Goal: Task Accomplishment & Management: Use online tool/utility

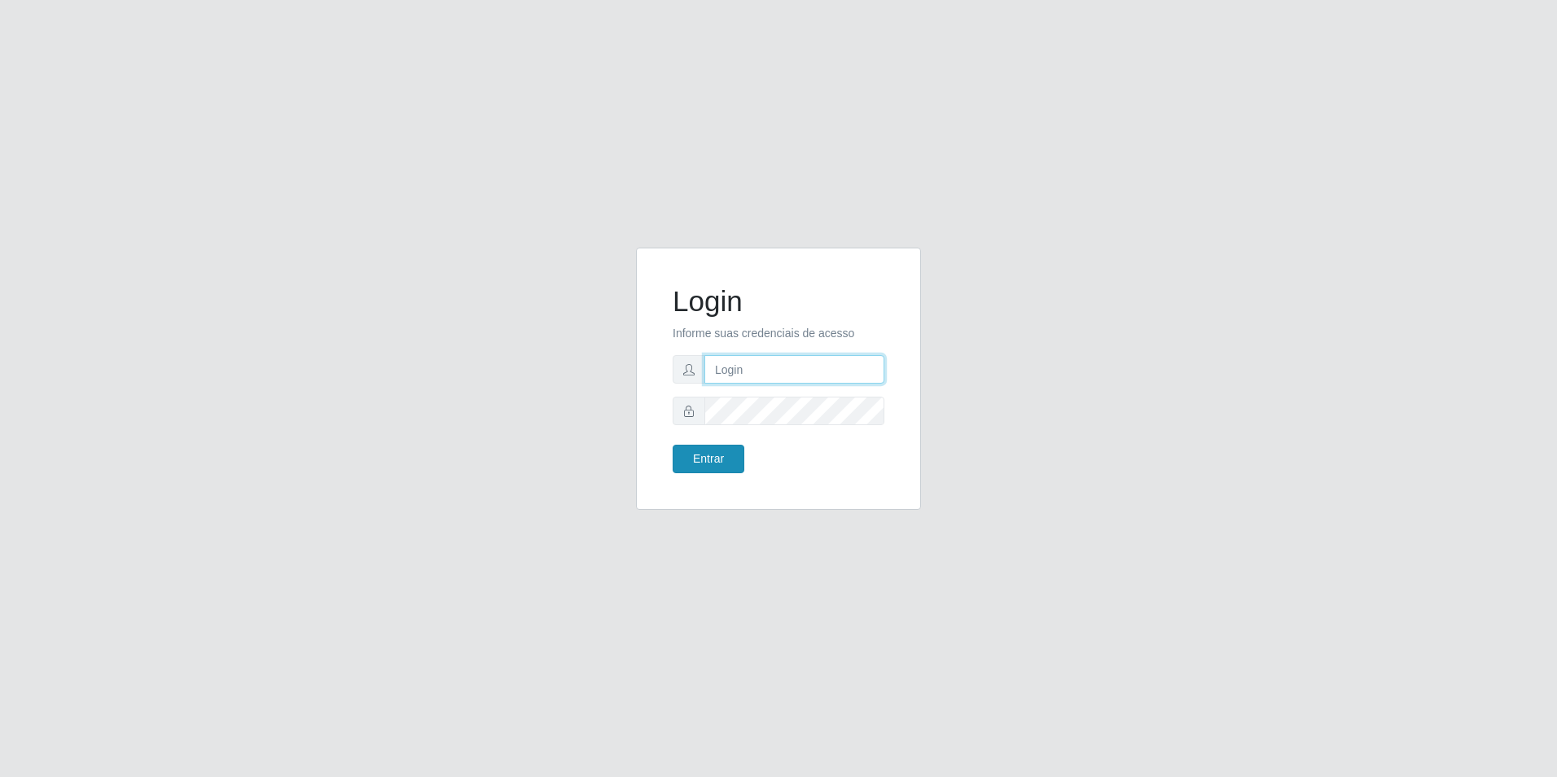
type input "[EMAIL_ADDRESS][DOMAIN_NAME]"
click at [716, 466] on button "Entrar" at bounding box center [708, 459] width 72 height 28
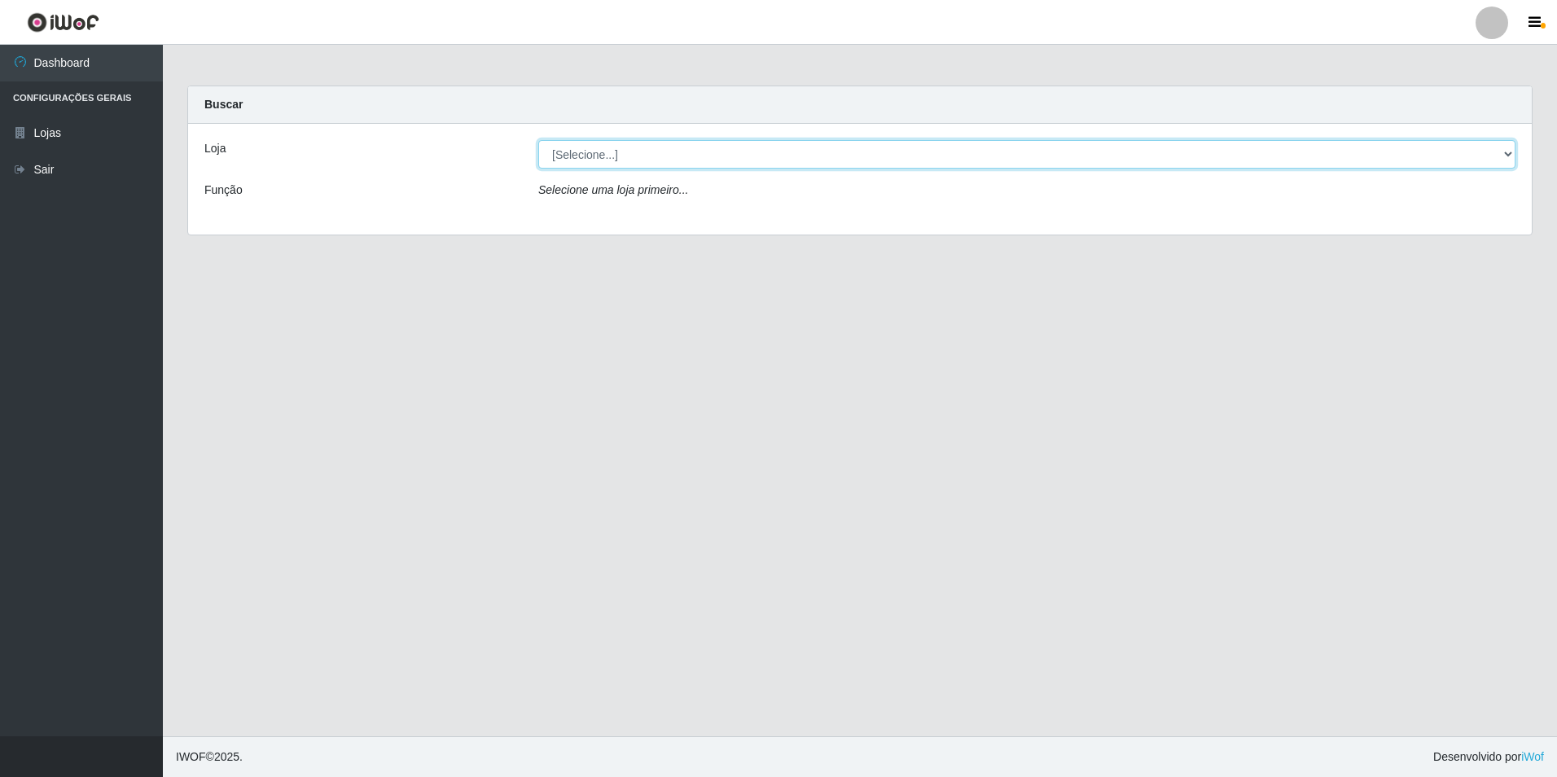
click at [681, 160] on select "[Selecione...] Extrabom - Loja 57 Anchieta" at bounding box center [1026, 154] width 977 height 28
select select "470"
click at [538, 140] on select "[Selecione...] Extrabom - Loja 57 Anchieta" at bounding box center [1026, 154] width 977 height 28
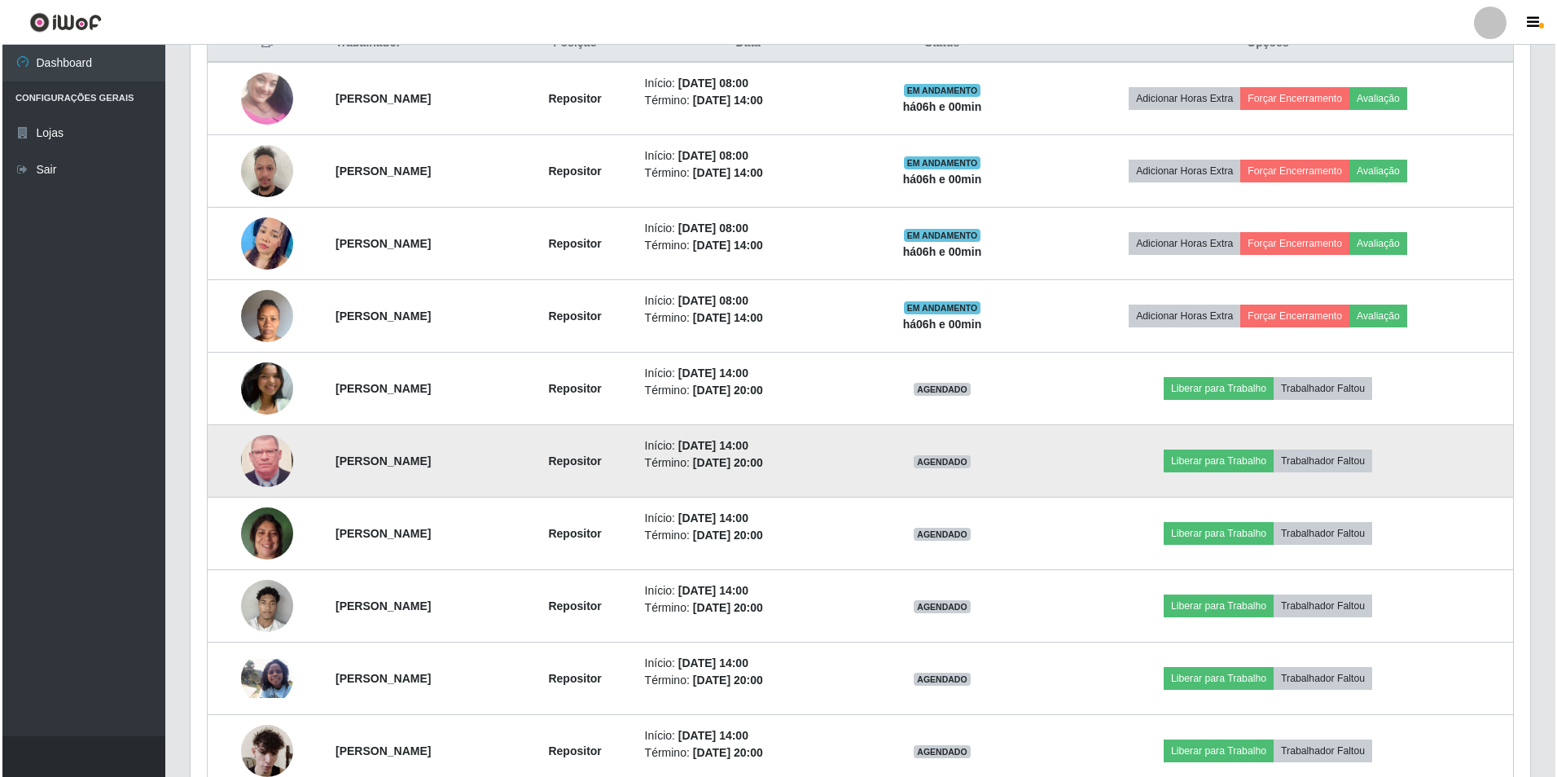
scroll to position [570, 0]
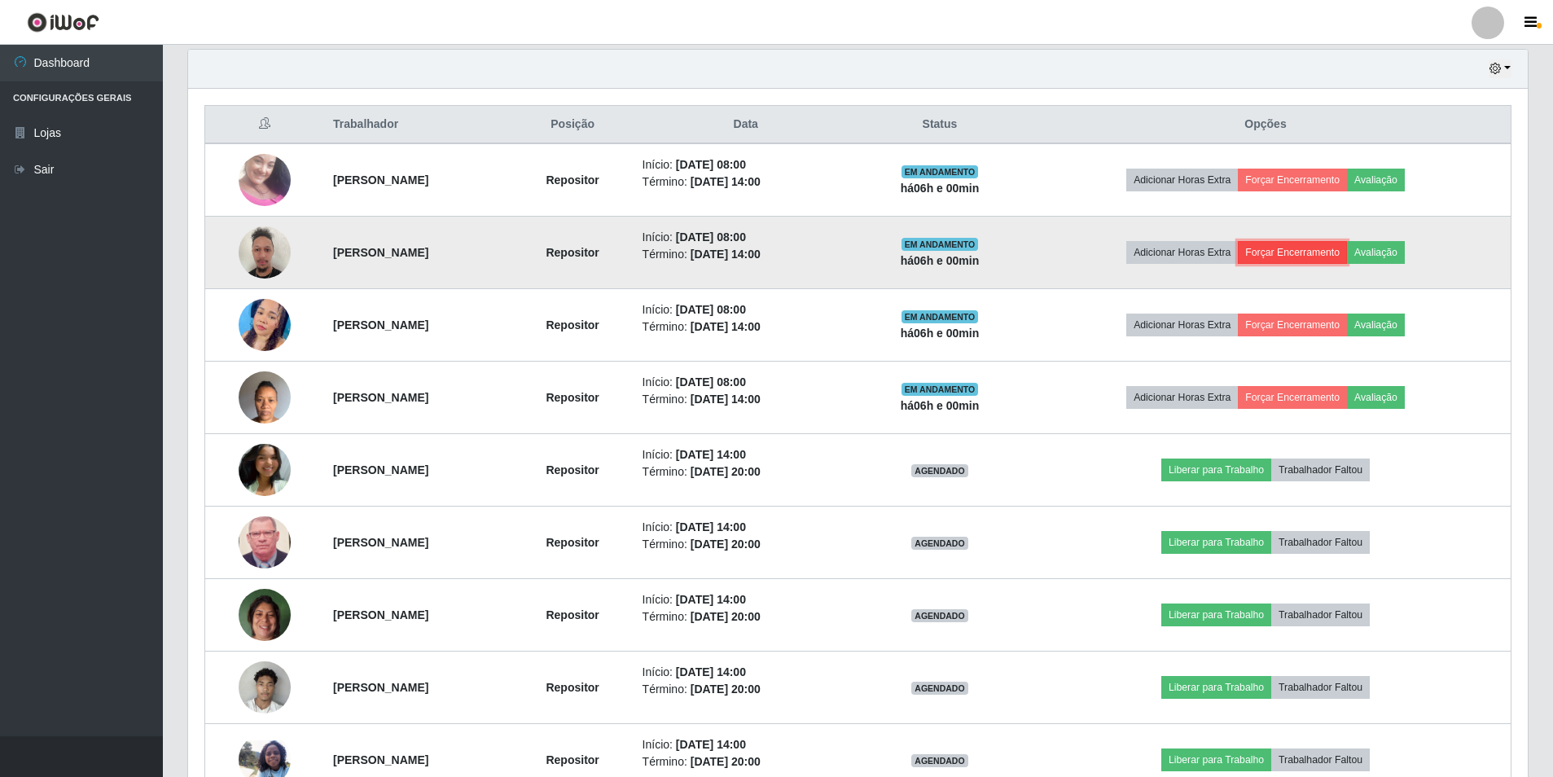
click at [1347, 260] on button "Forçar Encerramento" at bounding box center [1291, 252] width 109 height 23
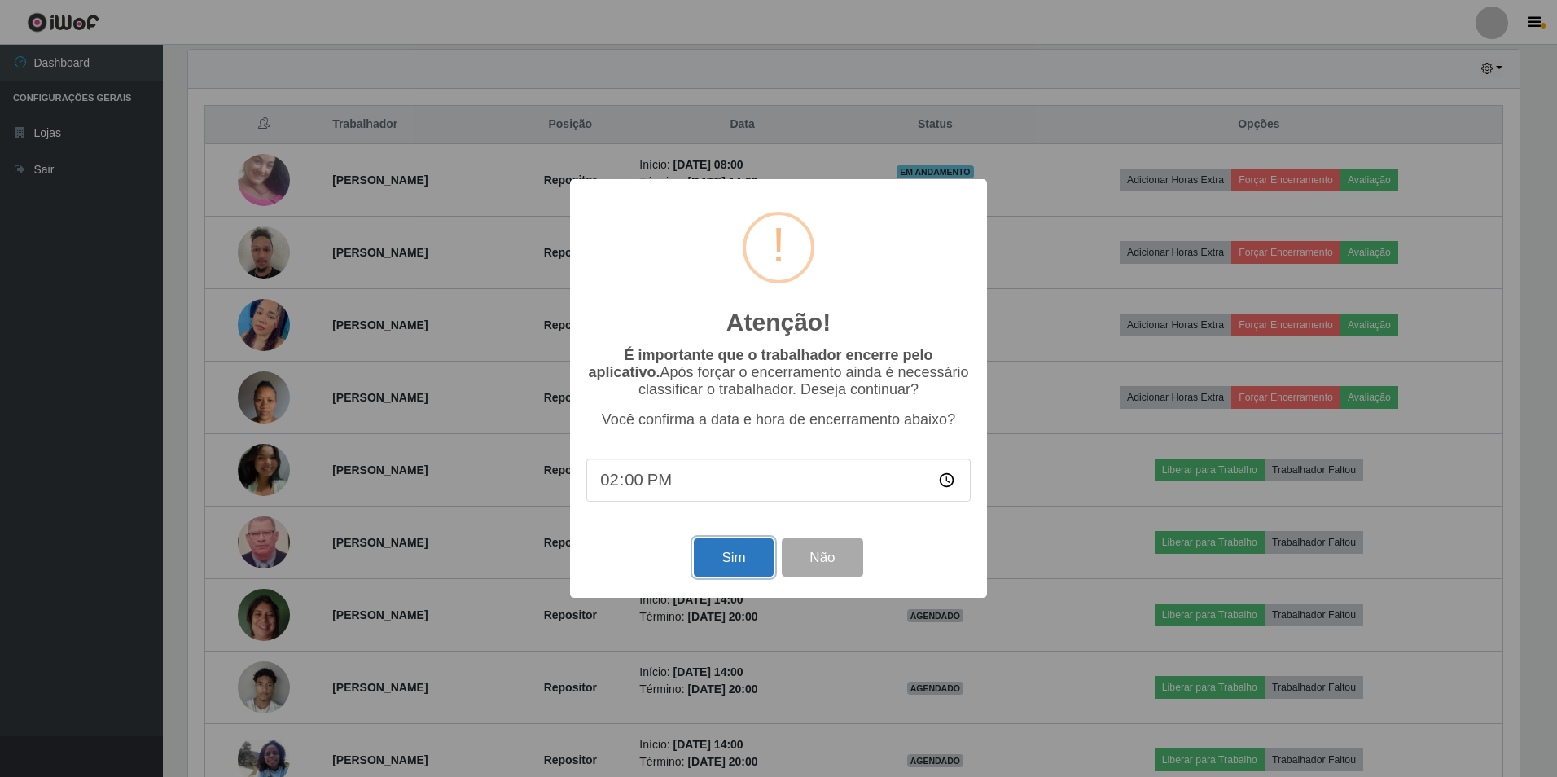
click at [712, 567] on button "Sim" at bounding box center [733, 557] width 79 height 38
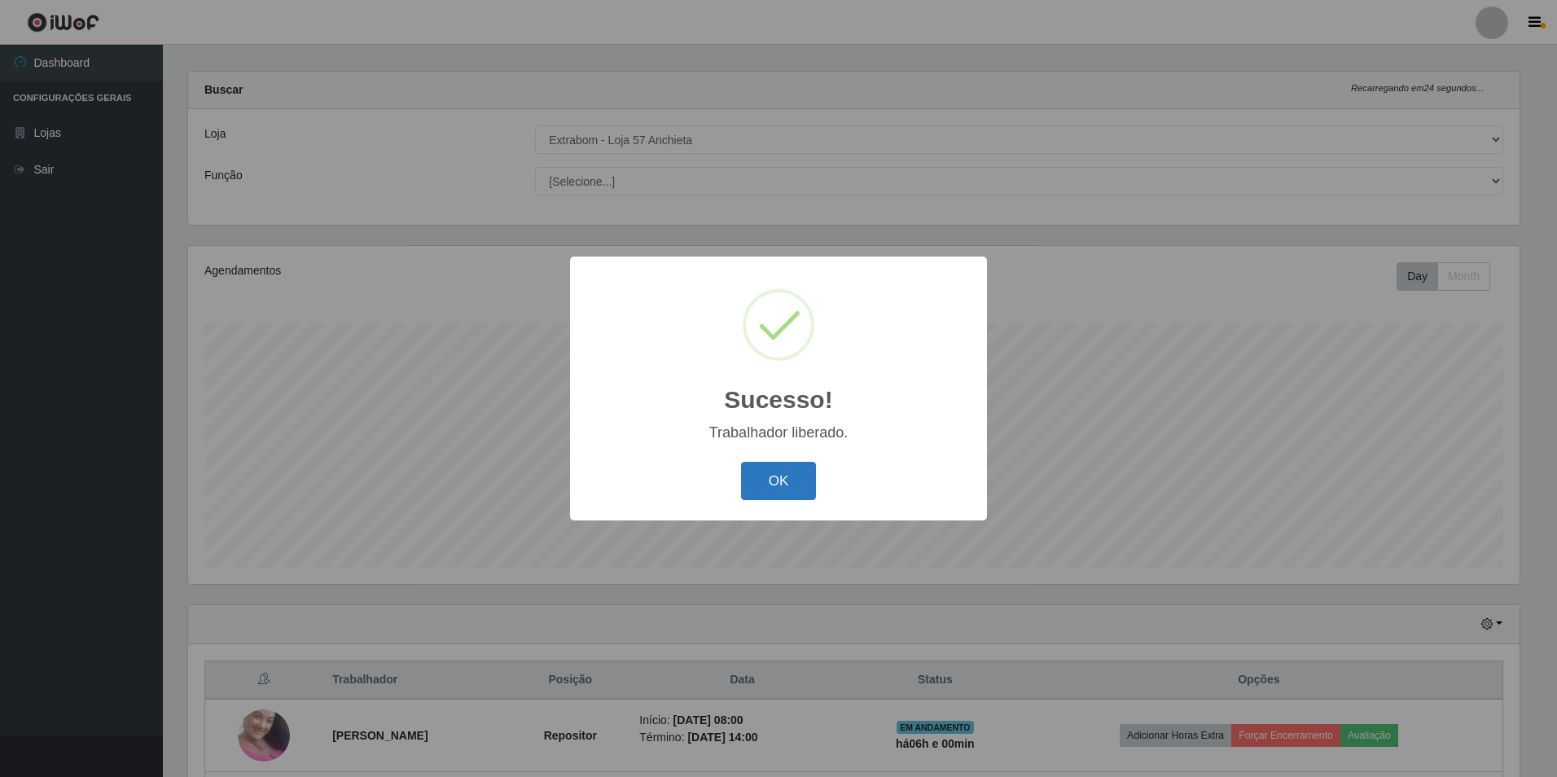
click at [778, 471] on button "OK" at bounding box center [779, 481] width 76 height 38
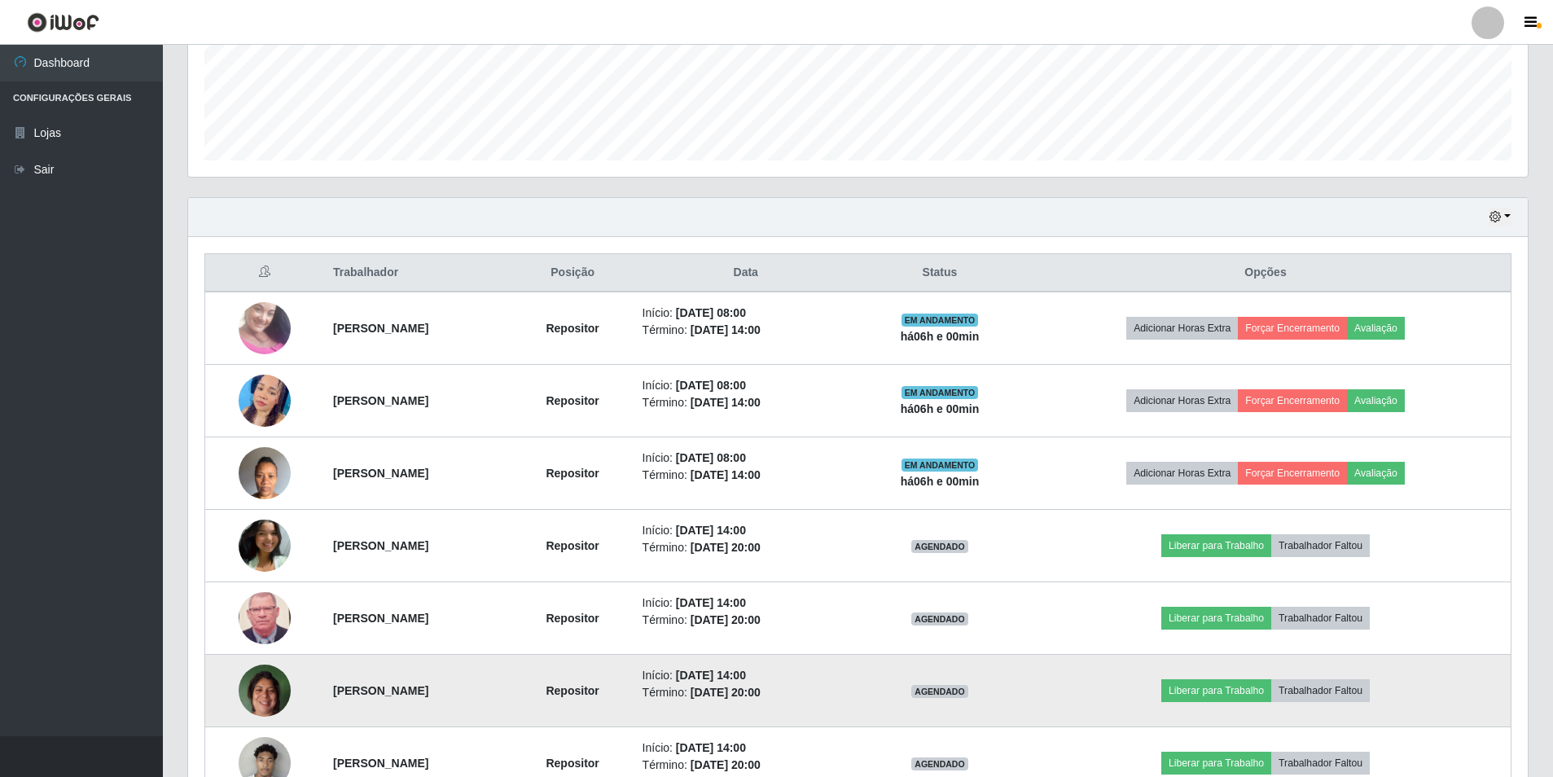
scroll to position [585, 0]
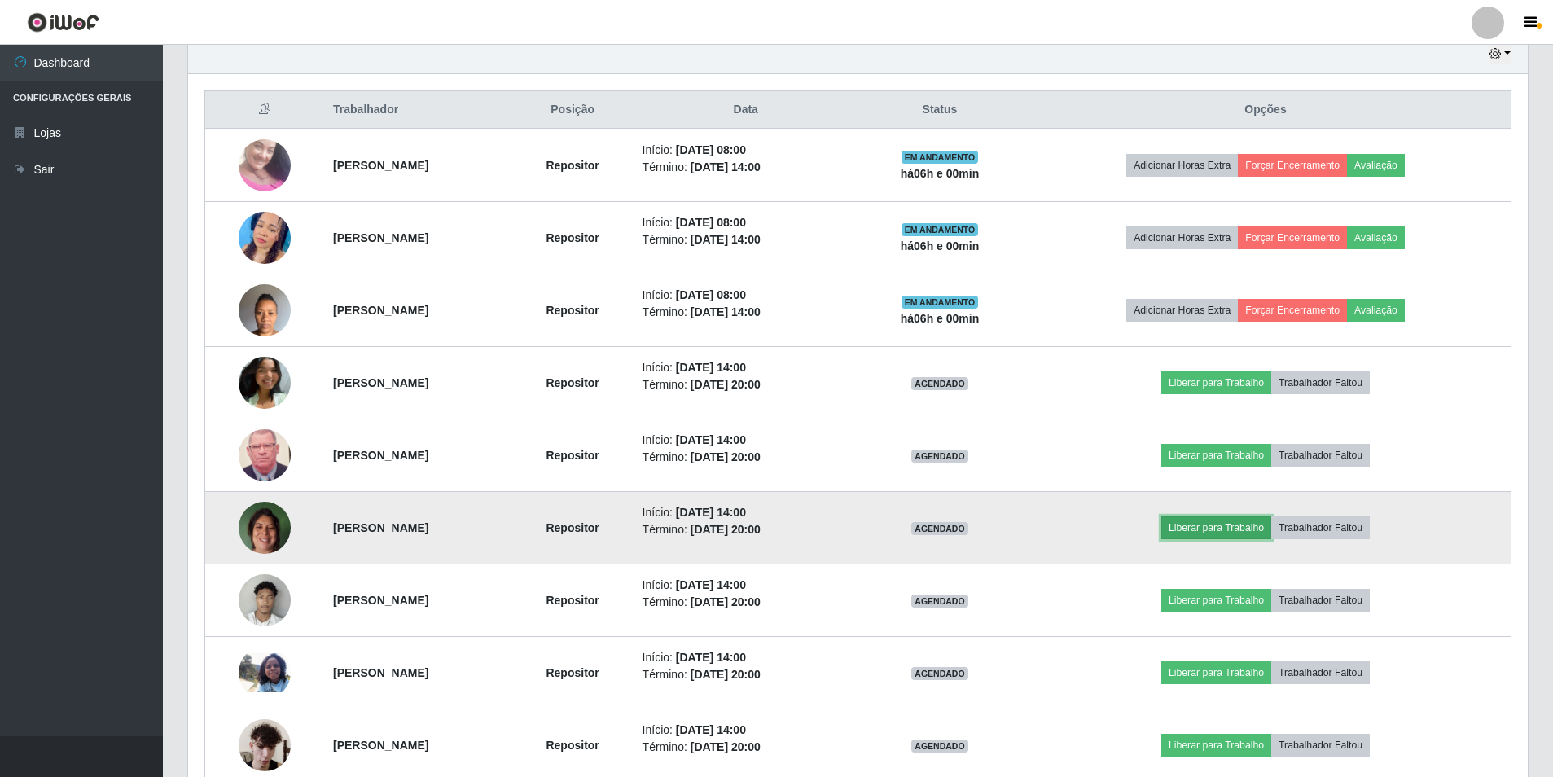
click at [1246, 523] on button "Liberar para Trabalho" at bounding box center [1216, 527] width 110 height 23
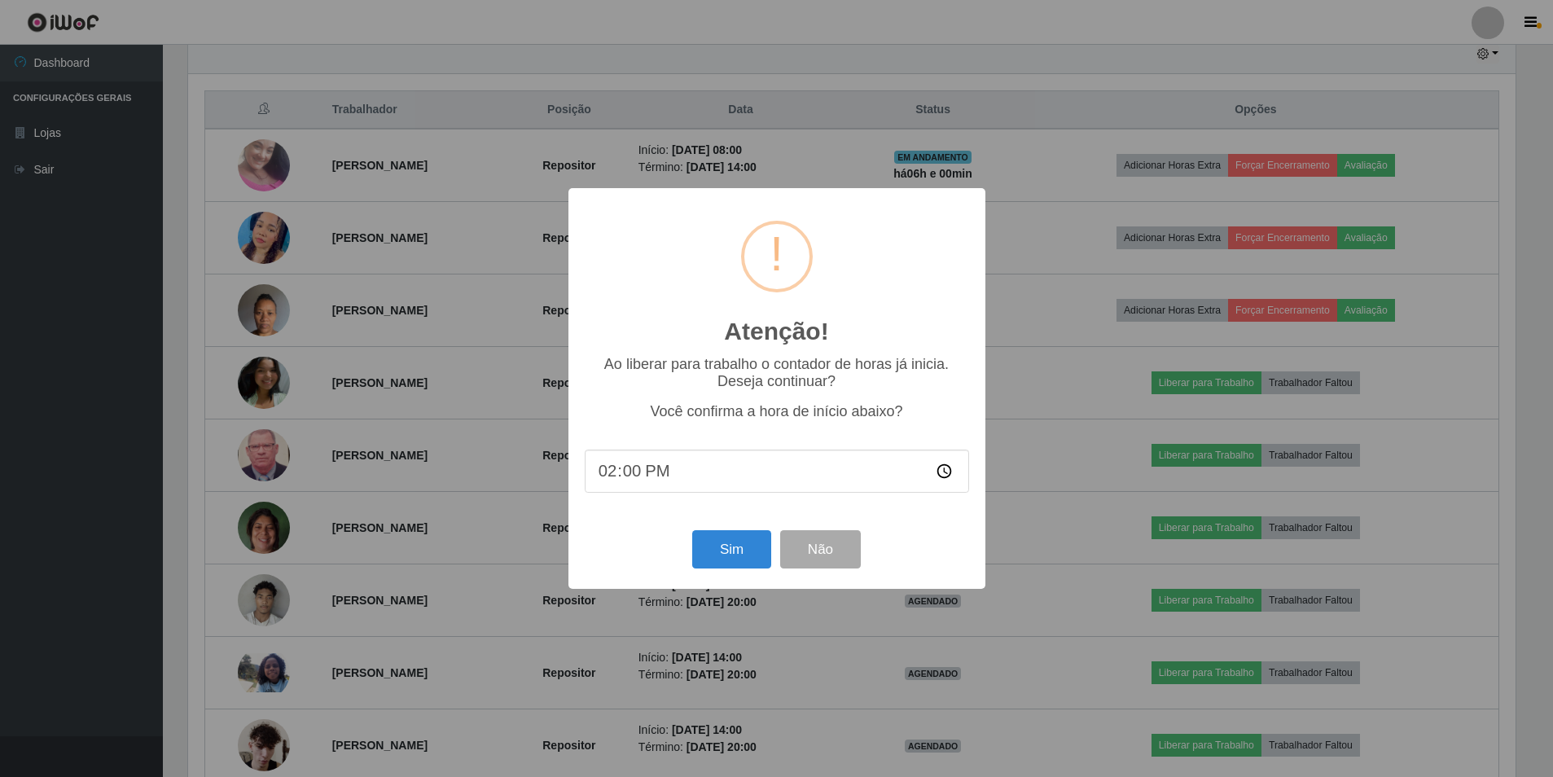
scroll to position [338, 1331]
click at [703, 548] on button "Sim" at bounding box center [733, 549] width 79 height 38
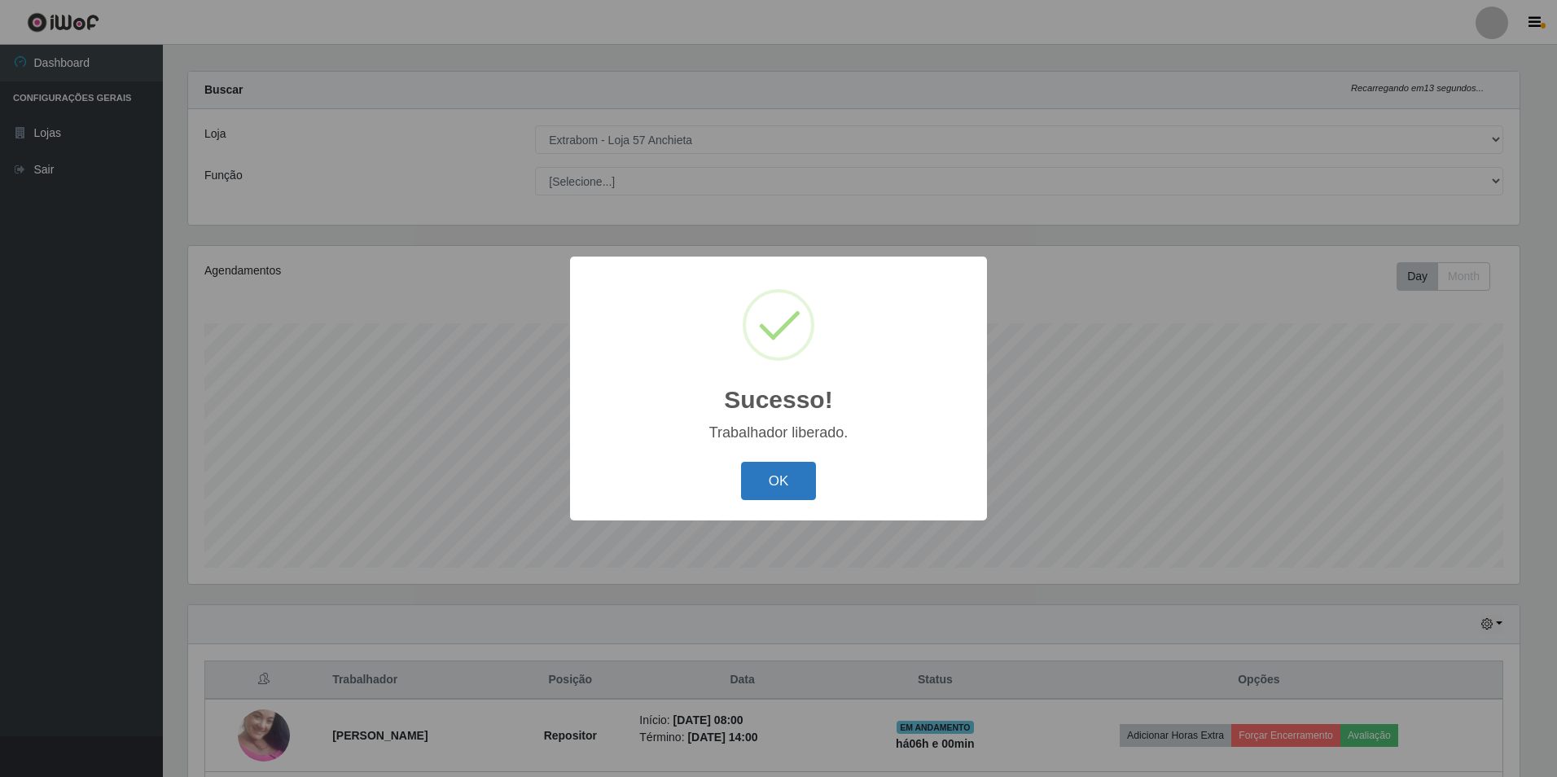
click at [786, 481] on button "OK" at bounding box center [779, 481] width 76 height 38
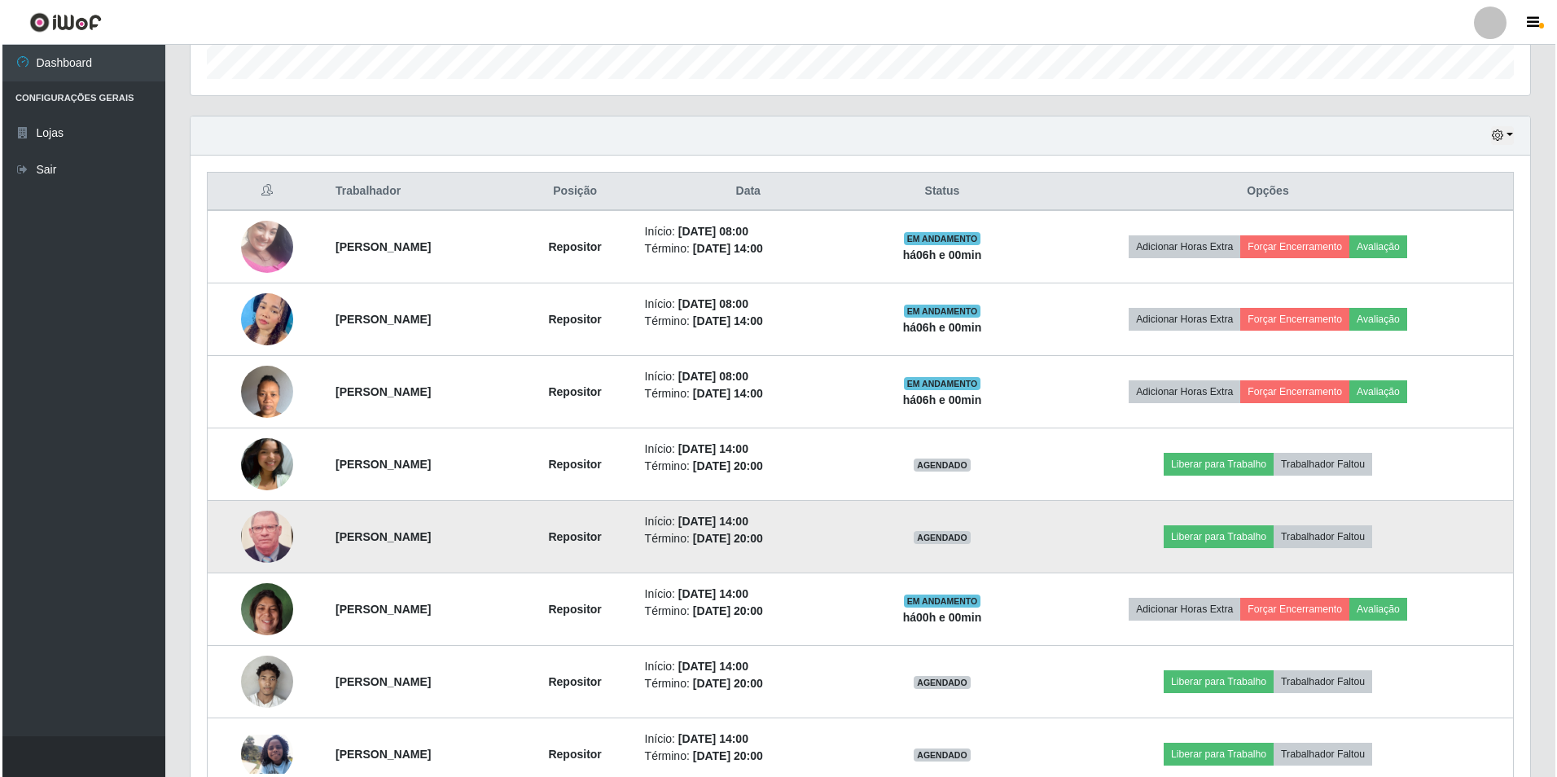
scroll to position [667, 0]
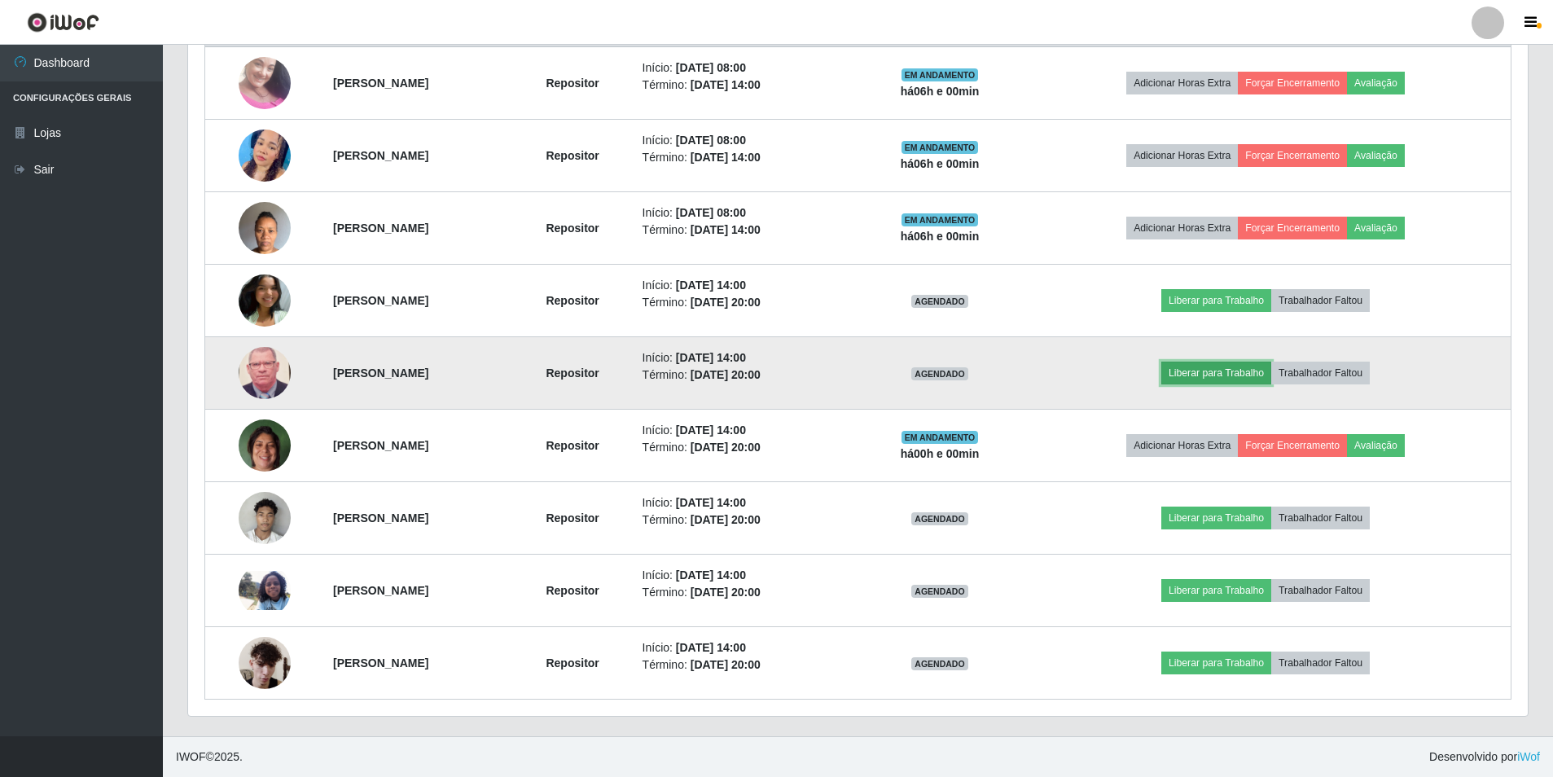
click at [1267, 379] on button "Liberar para Trabalho" at bounding box center [1216, 372] width 110 height 23
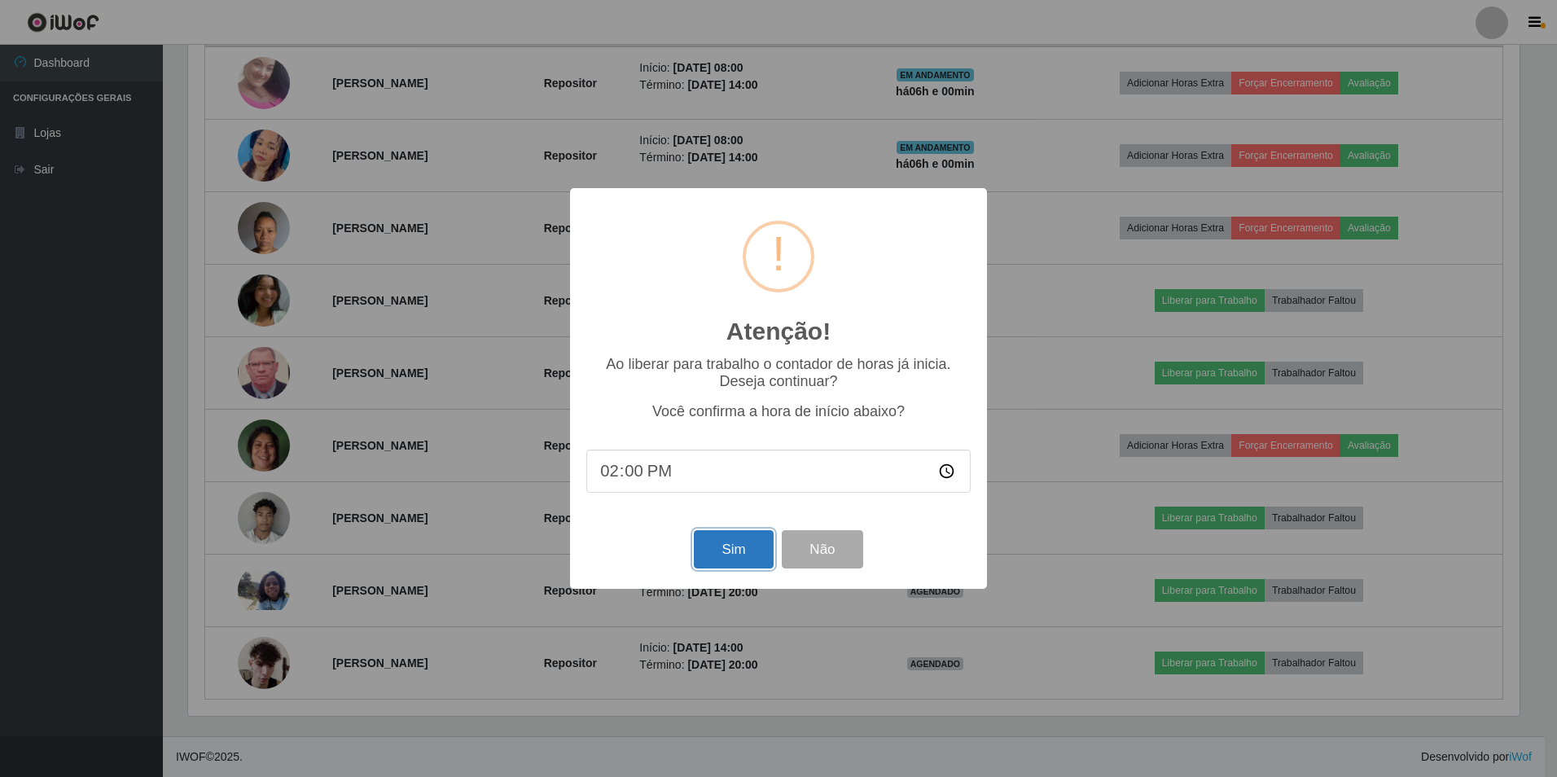
click at [709, 566] on button "Sim" at bounding box center [733, 549] width 79 height 38
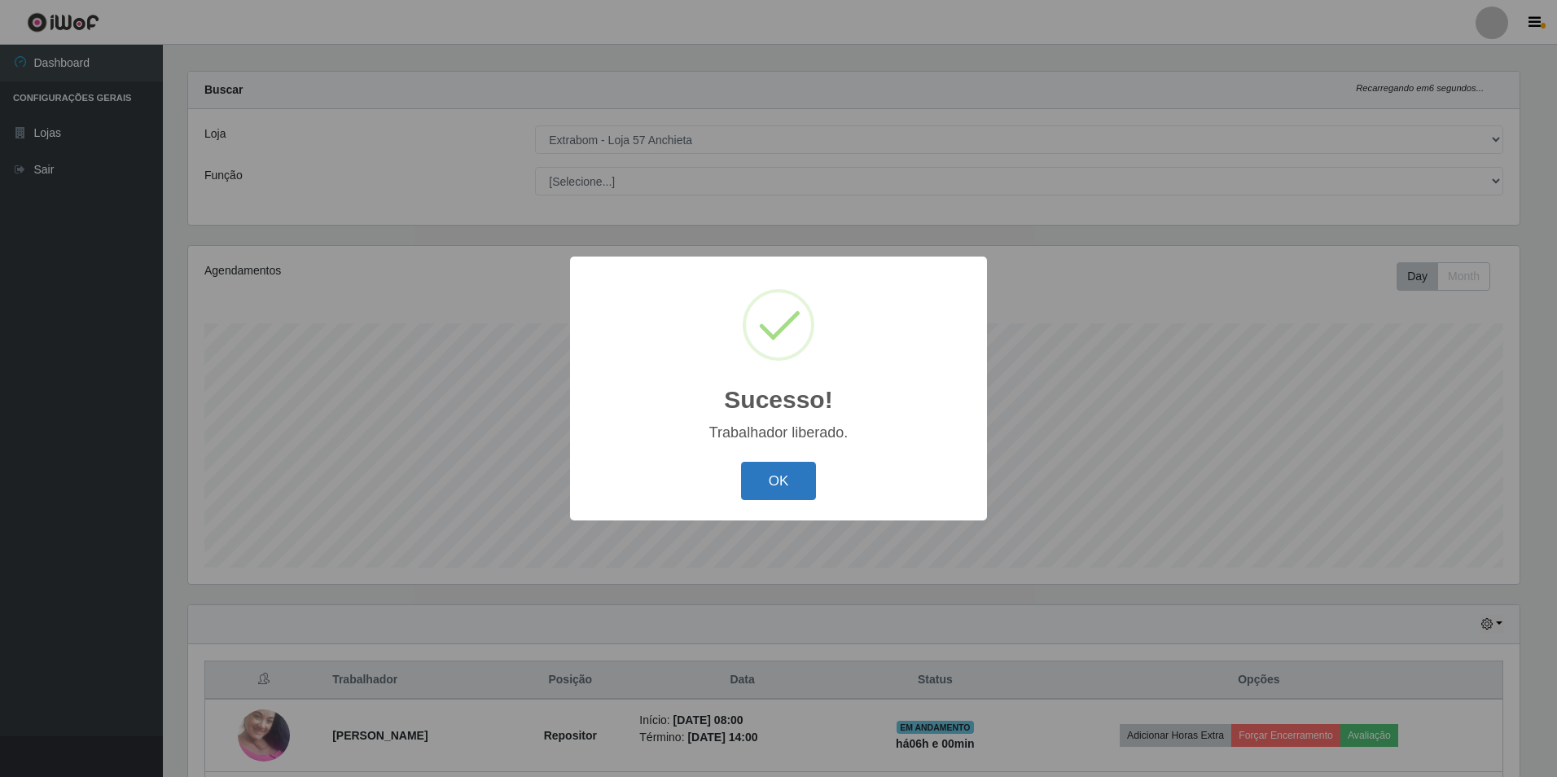
click at [774, 492] on button "OK" at bounding box center [779, 481] width 76 height 38
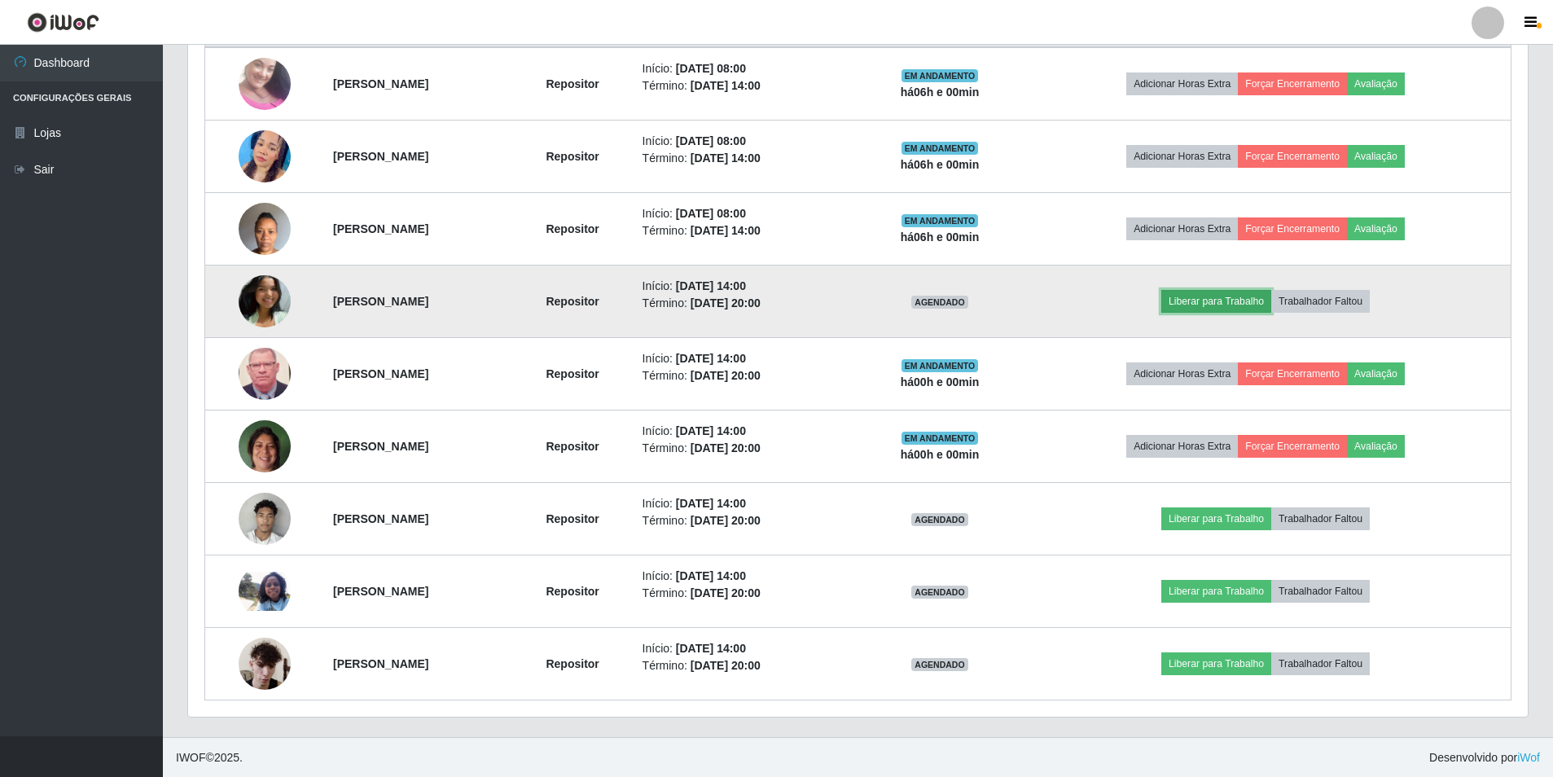
click at [1215, 303] on button "Liberar para Trabalho" at bounding box center [1216, 301] width 110 height 23
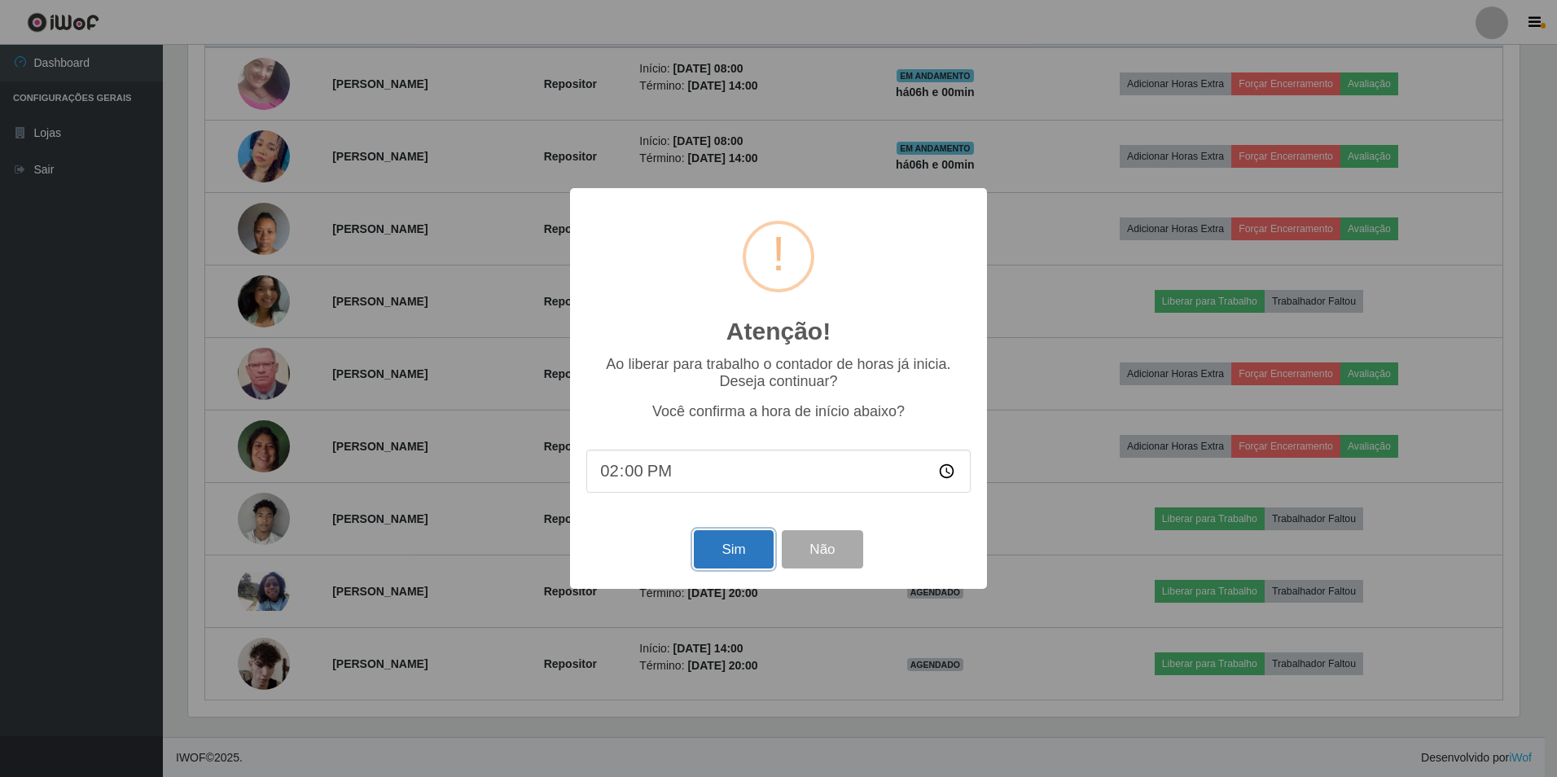
click at [730, 540] on button "Sim" at bounding box center [733, 549] width 79 height 38
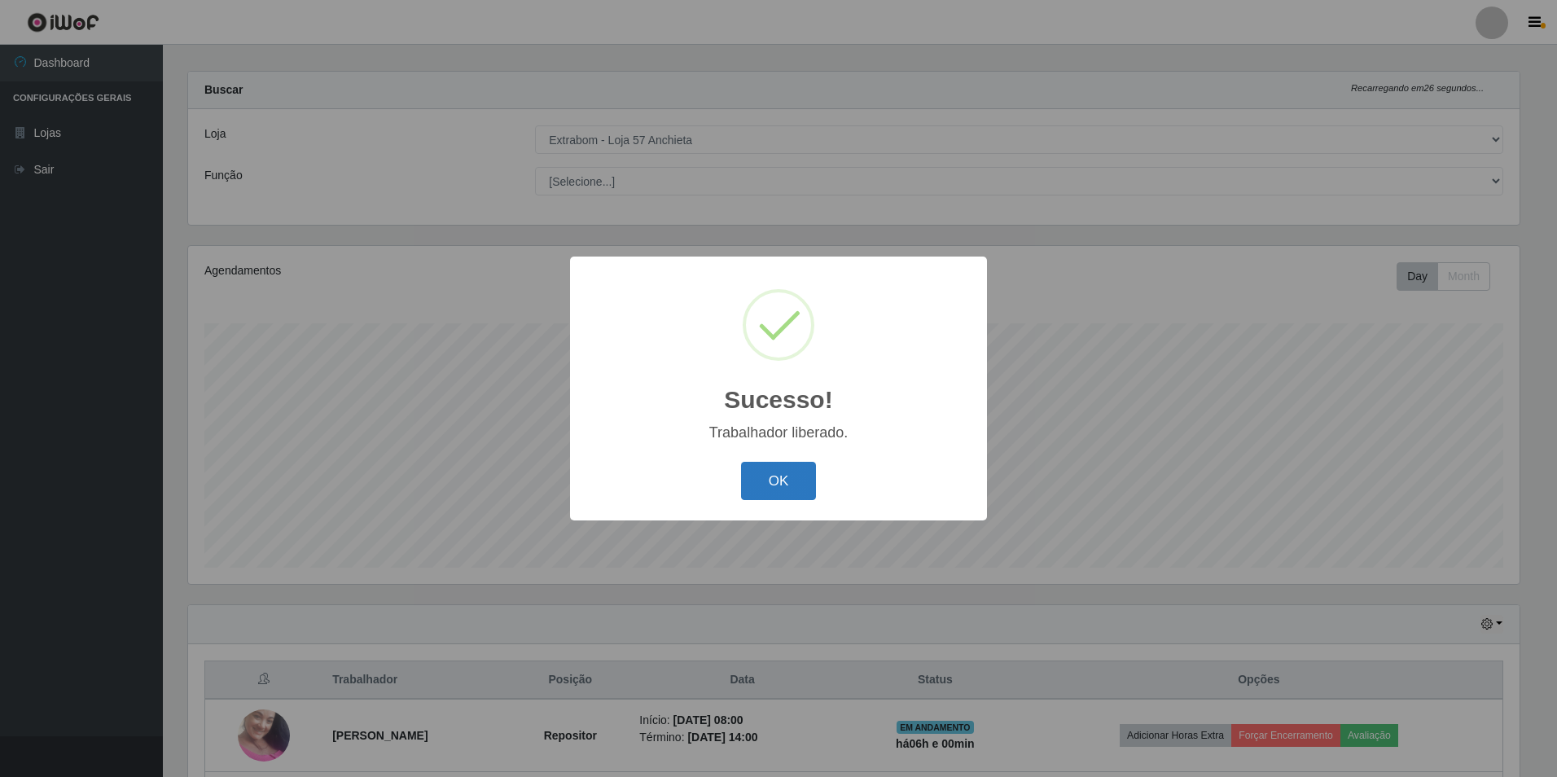
click at [814, 466] on button "OK" at bounding box center [779, 481] width 76 height 38
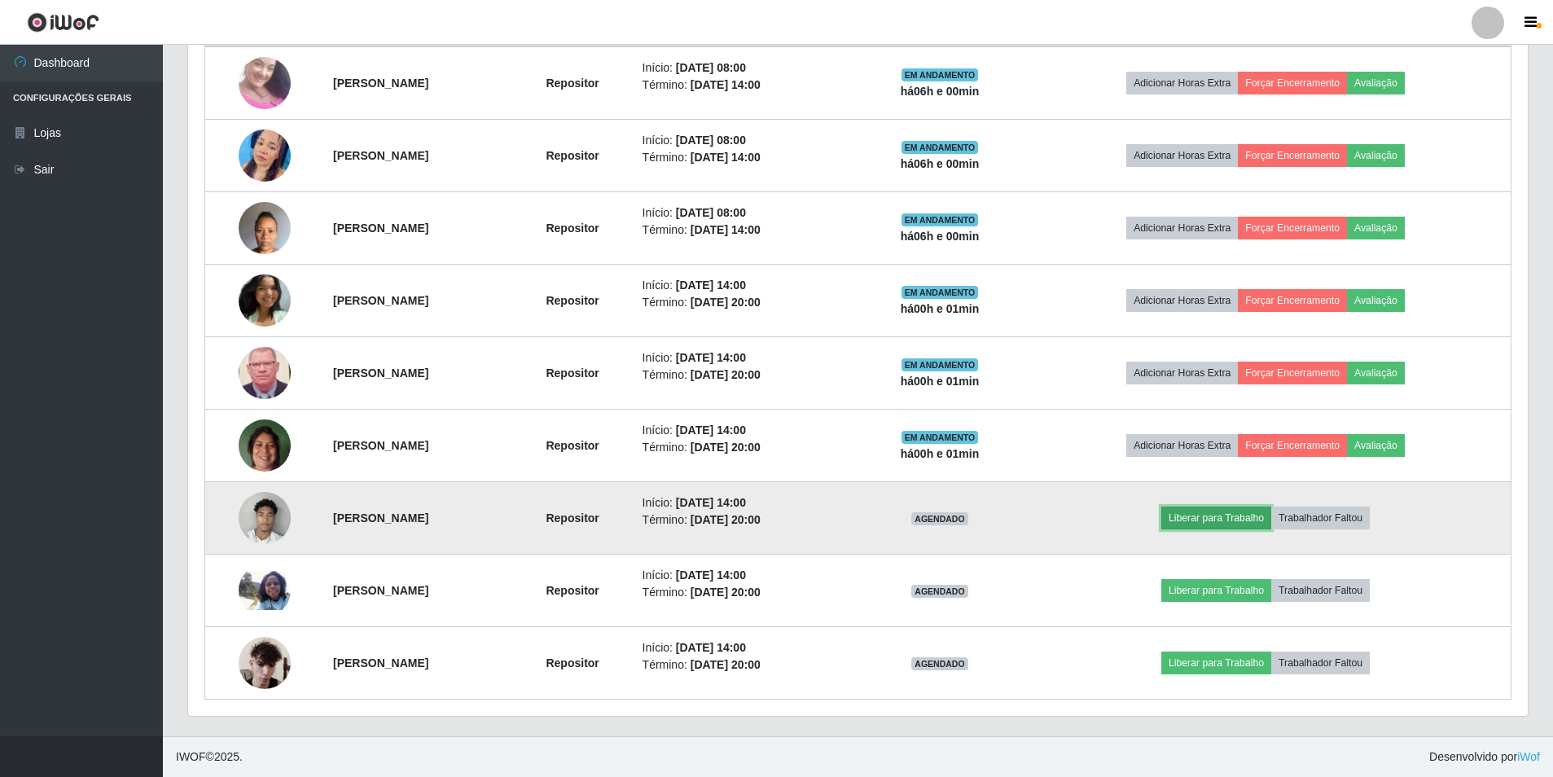
click at [1229, 512] on button "Liberar para Trabalho" at bounding box center [1216, 517] width 110 height 23
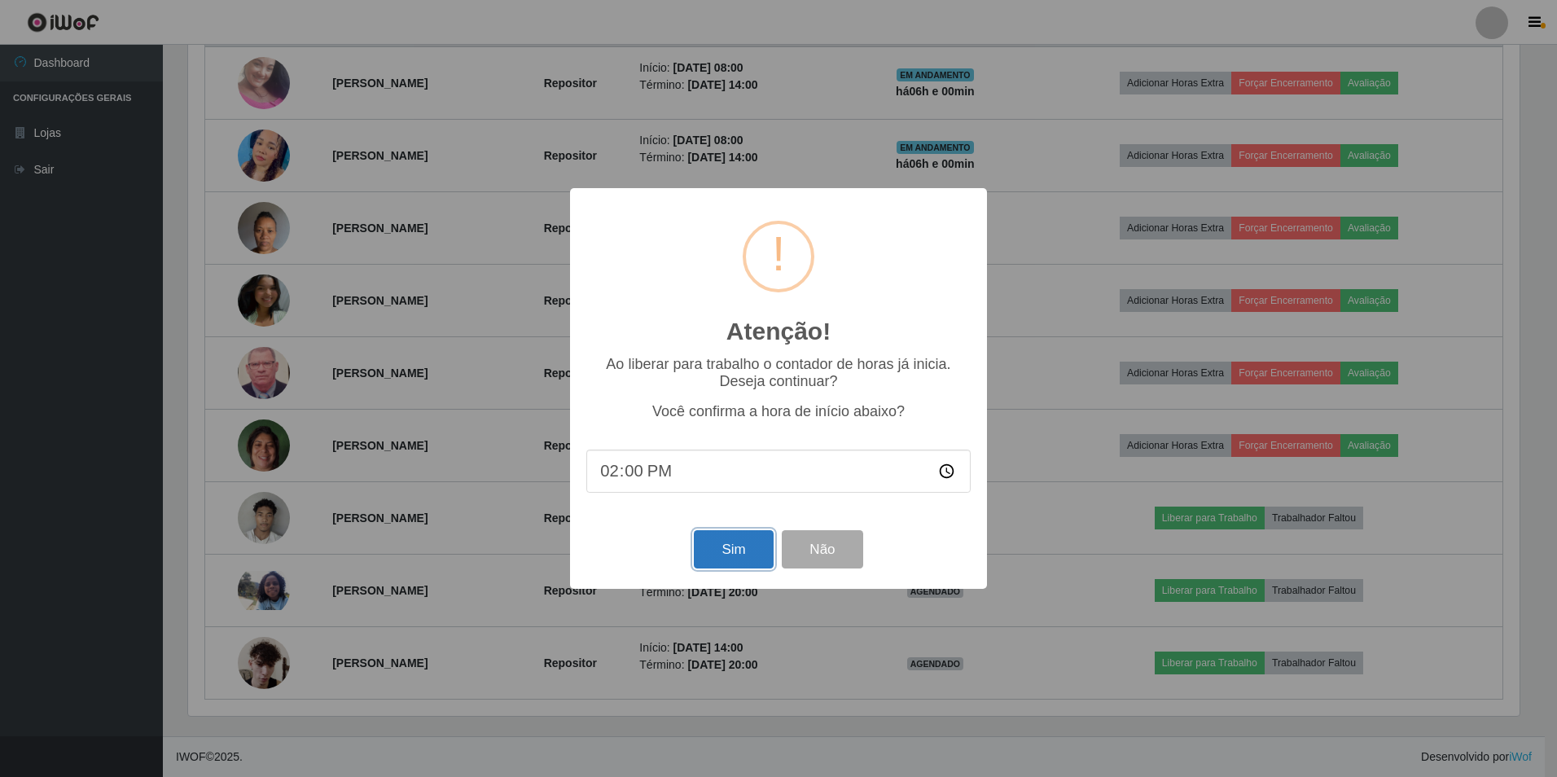
click at [721, 549] on button "Sim" at bounding box center [733, 549] width 79 height 38
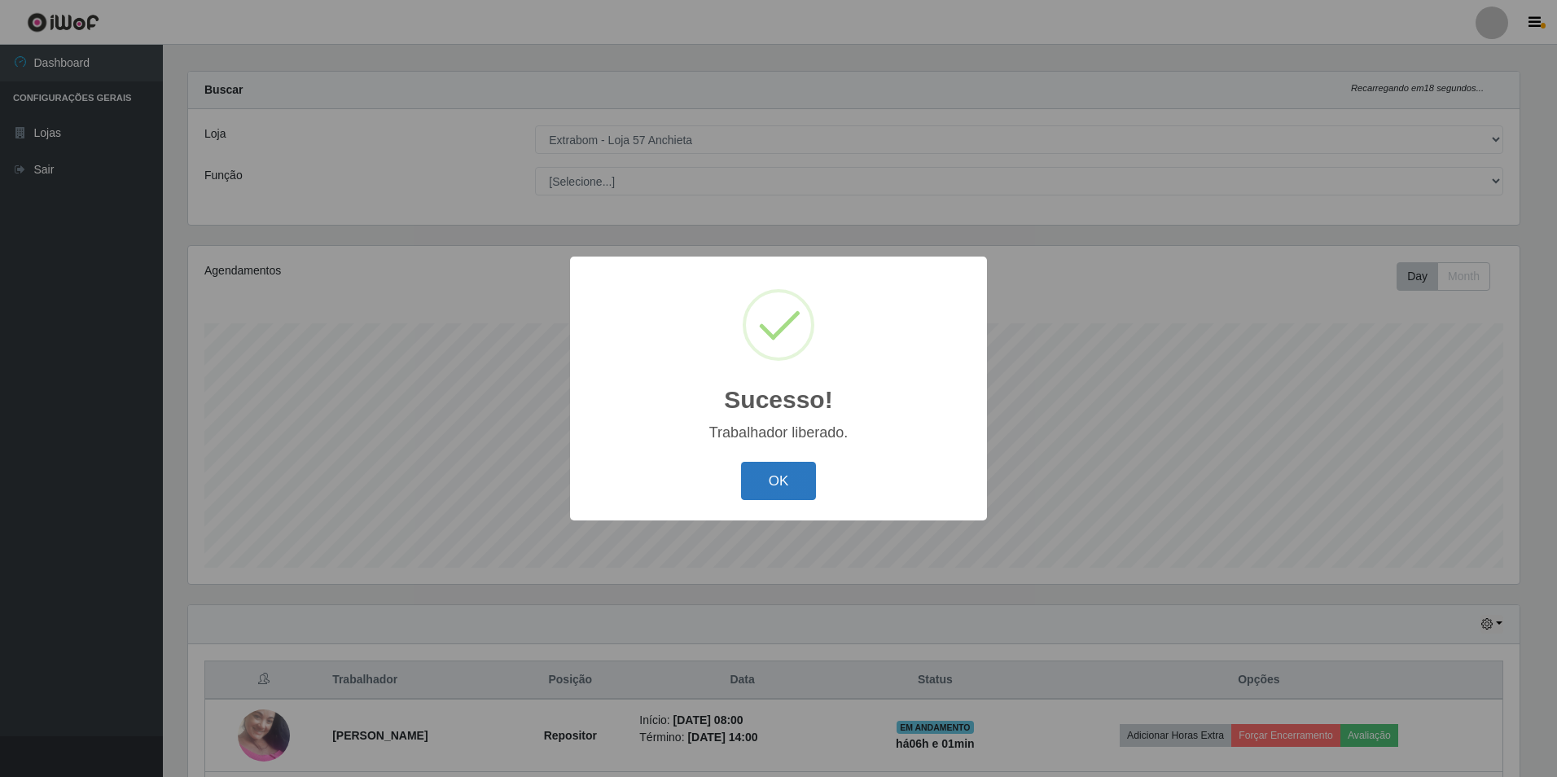
click at [748, 496] on button "OK" at bounding box center [779, 481] width 76 height 38
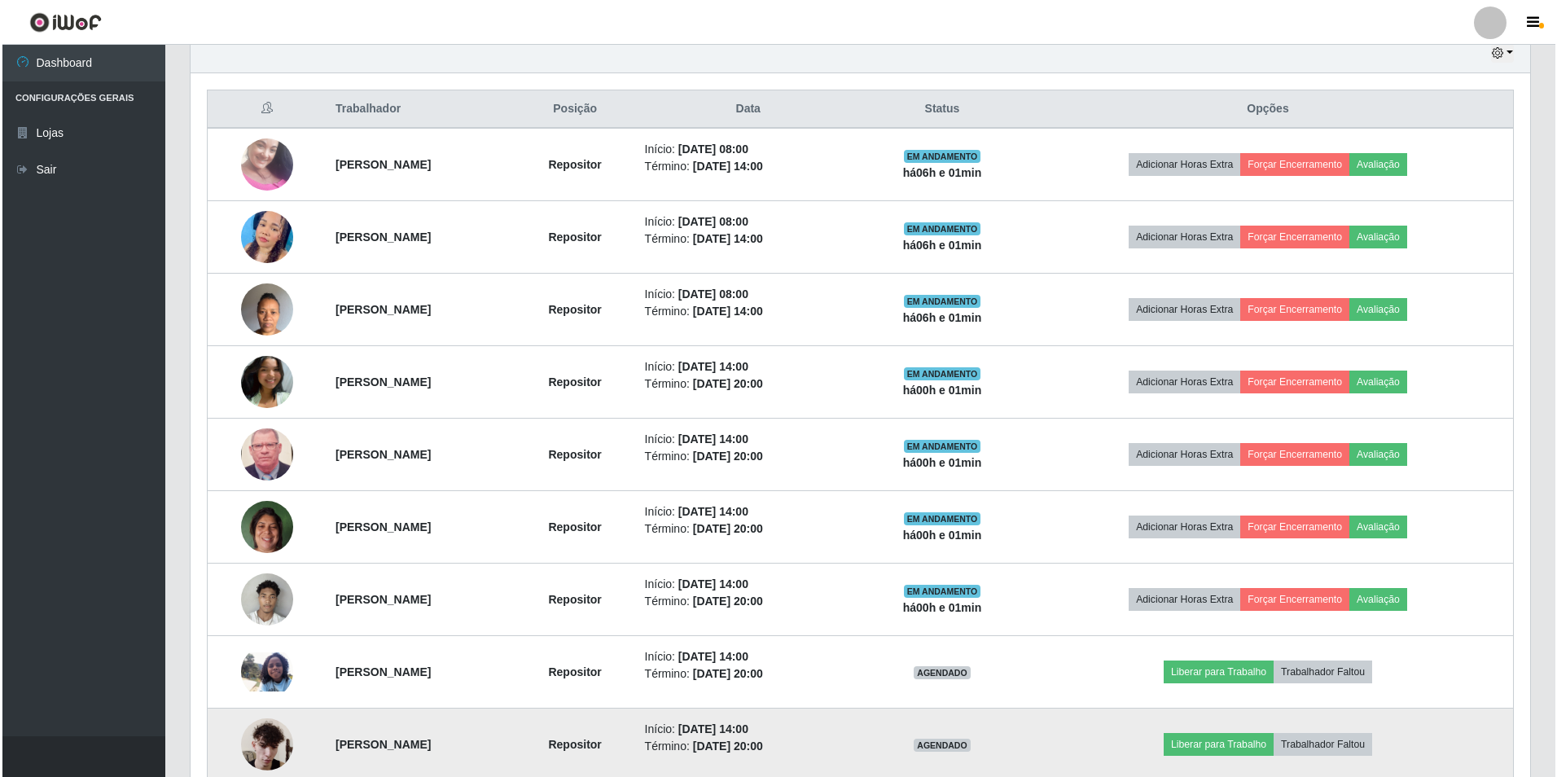
scroll to position [667, 0]
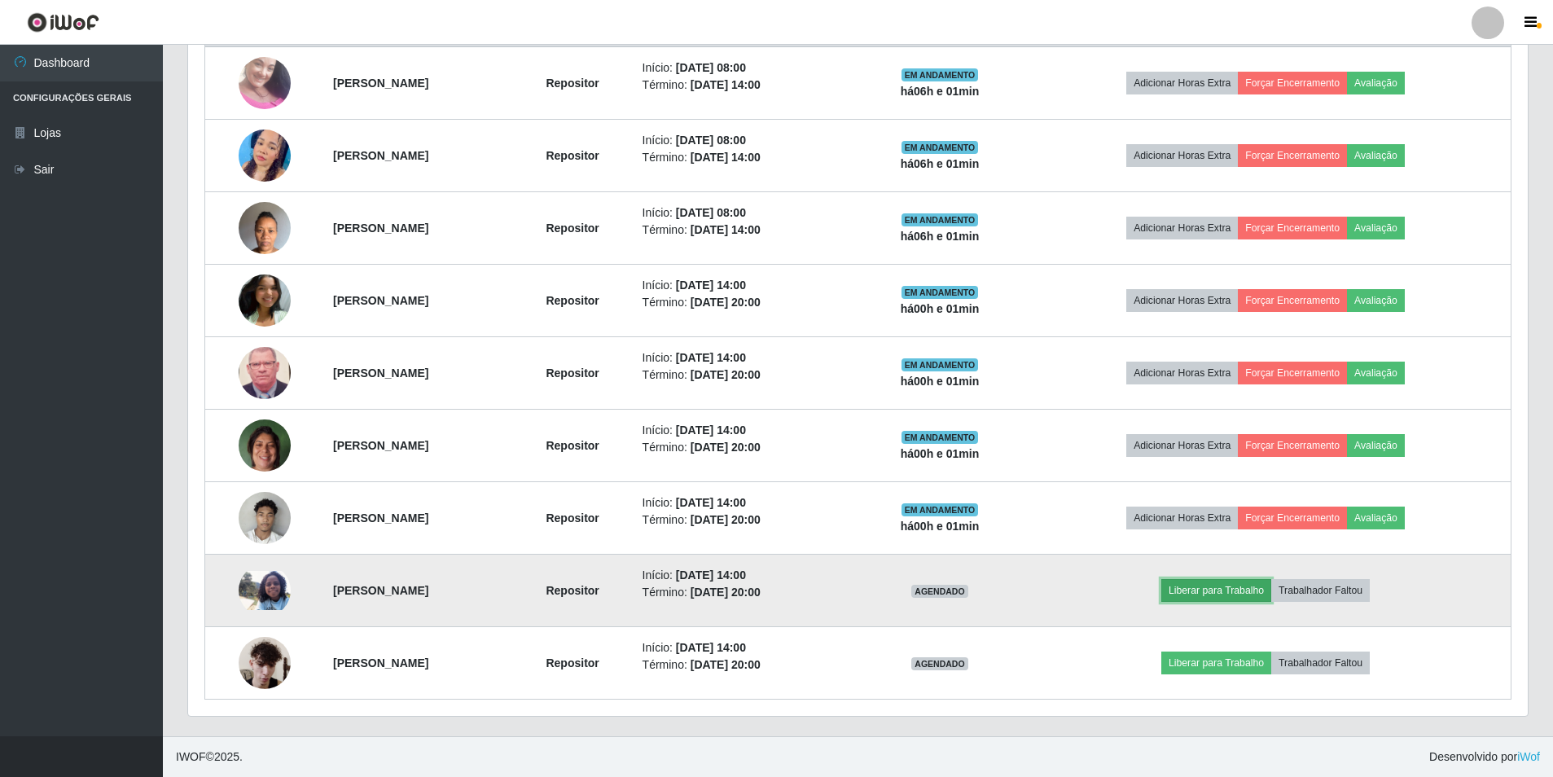
click at [1213, 591] on button "Liberar para Trabalho" at bounding box center [1216, 590] width 110 height 23
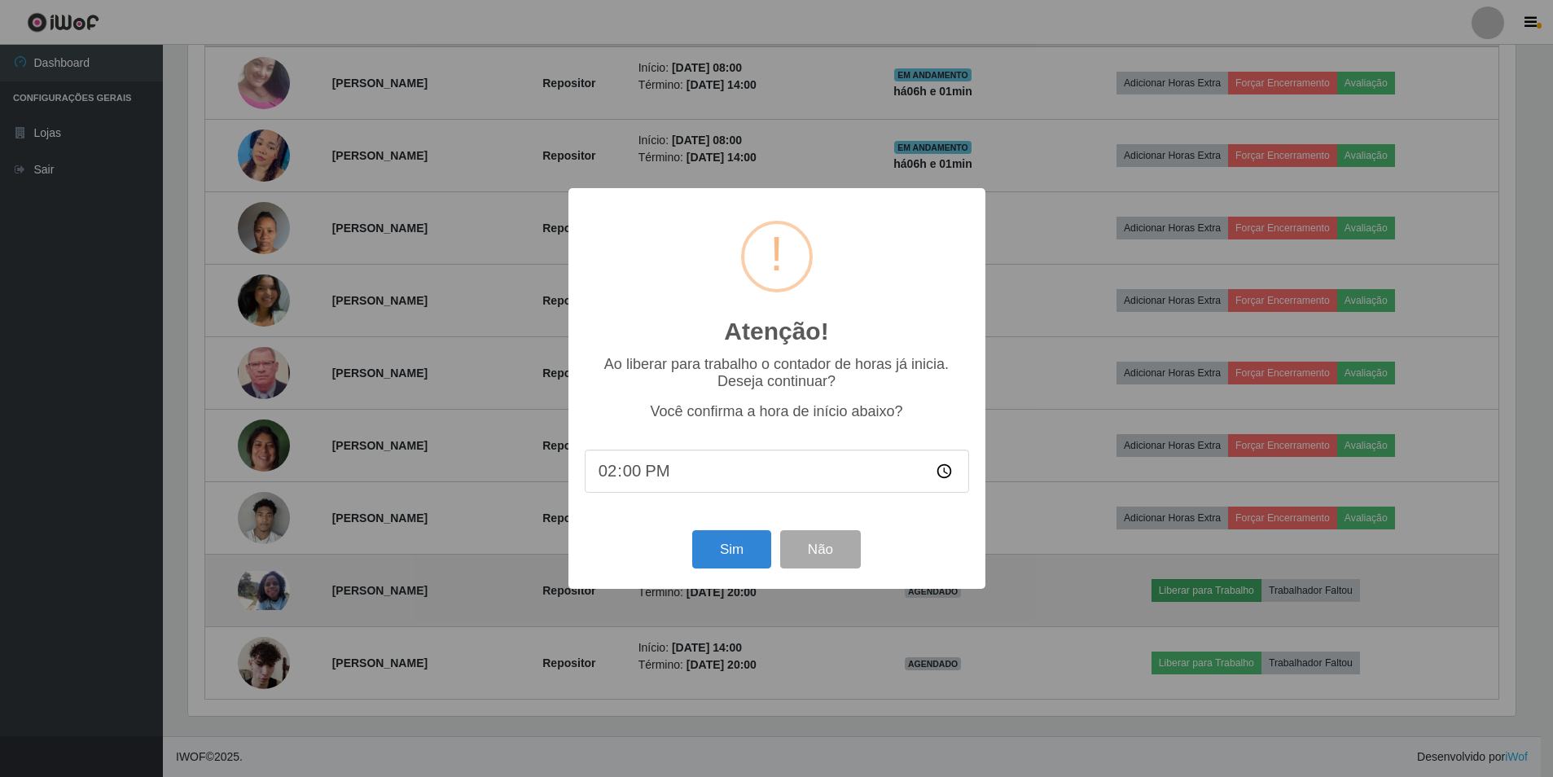
scroll to position [338, 1331]
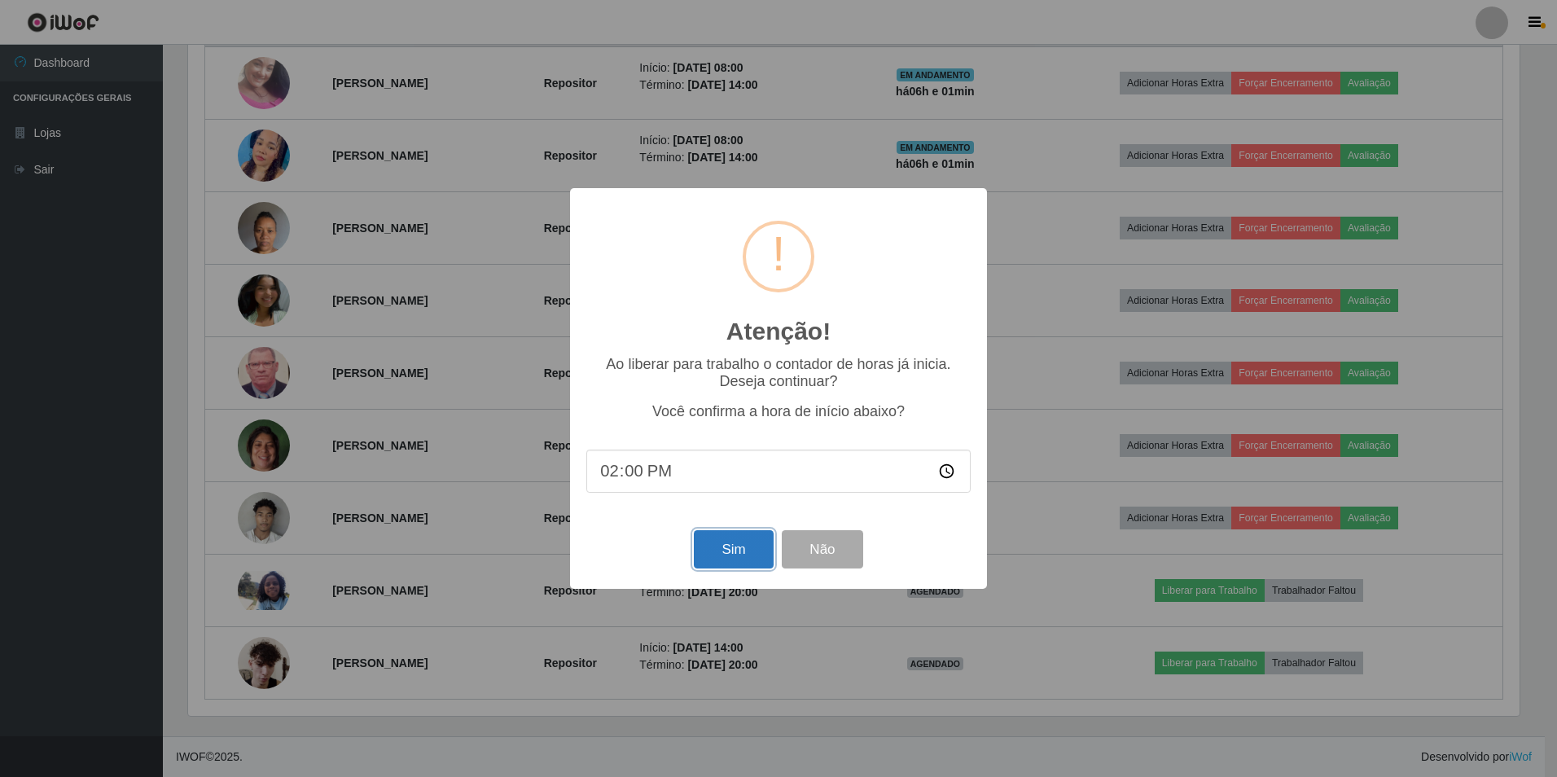
click at [730, 546] on button "Sim" at bounding box center [733, 549] width 79 height 38
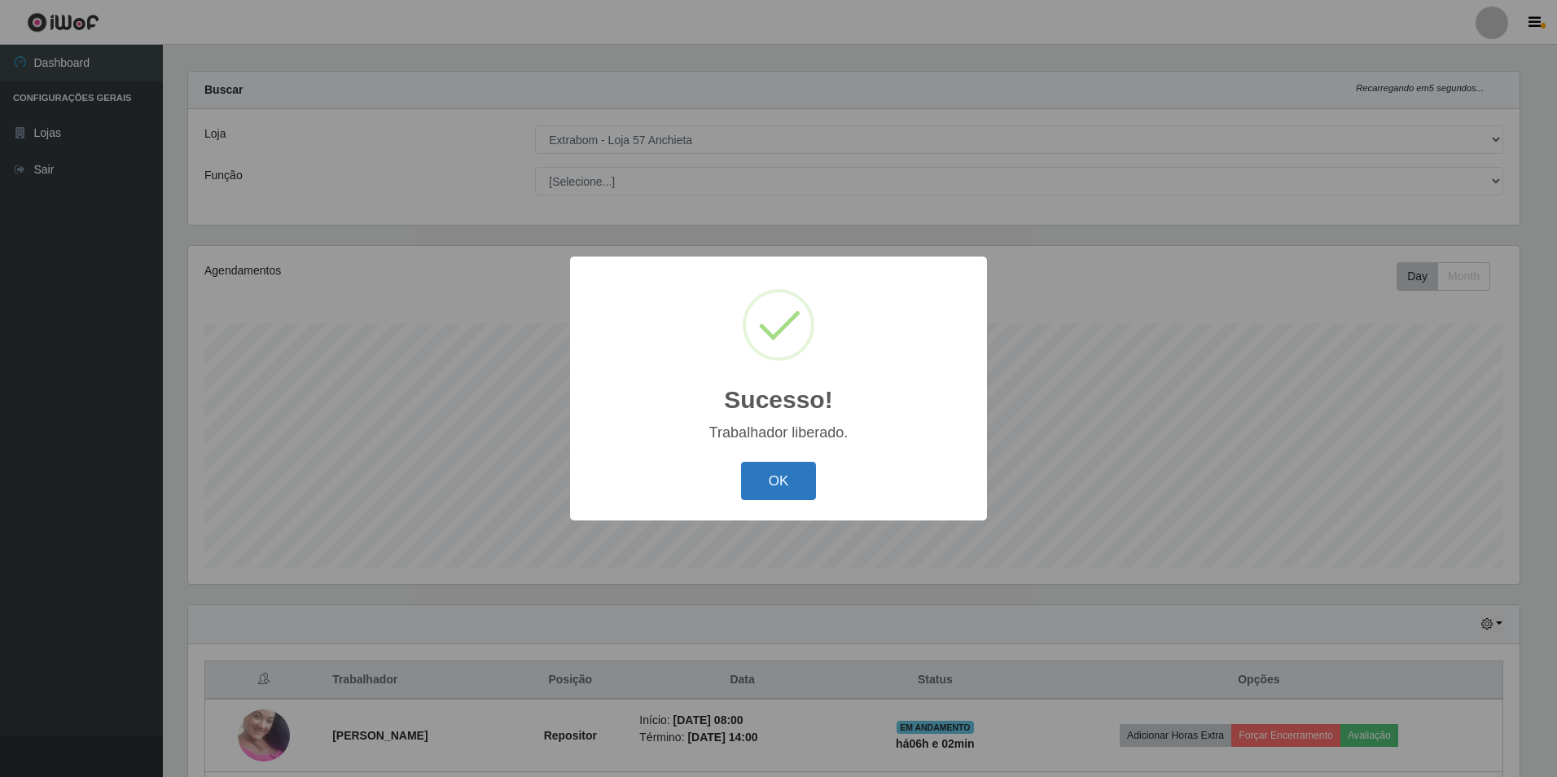
click at [768, 483] on button "OK" at bounding box center [779, 481] width 76 height 38
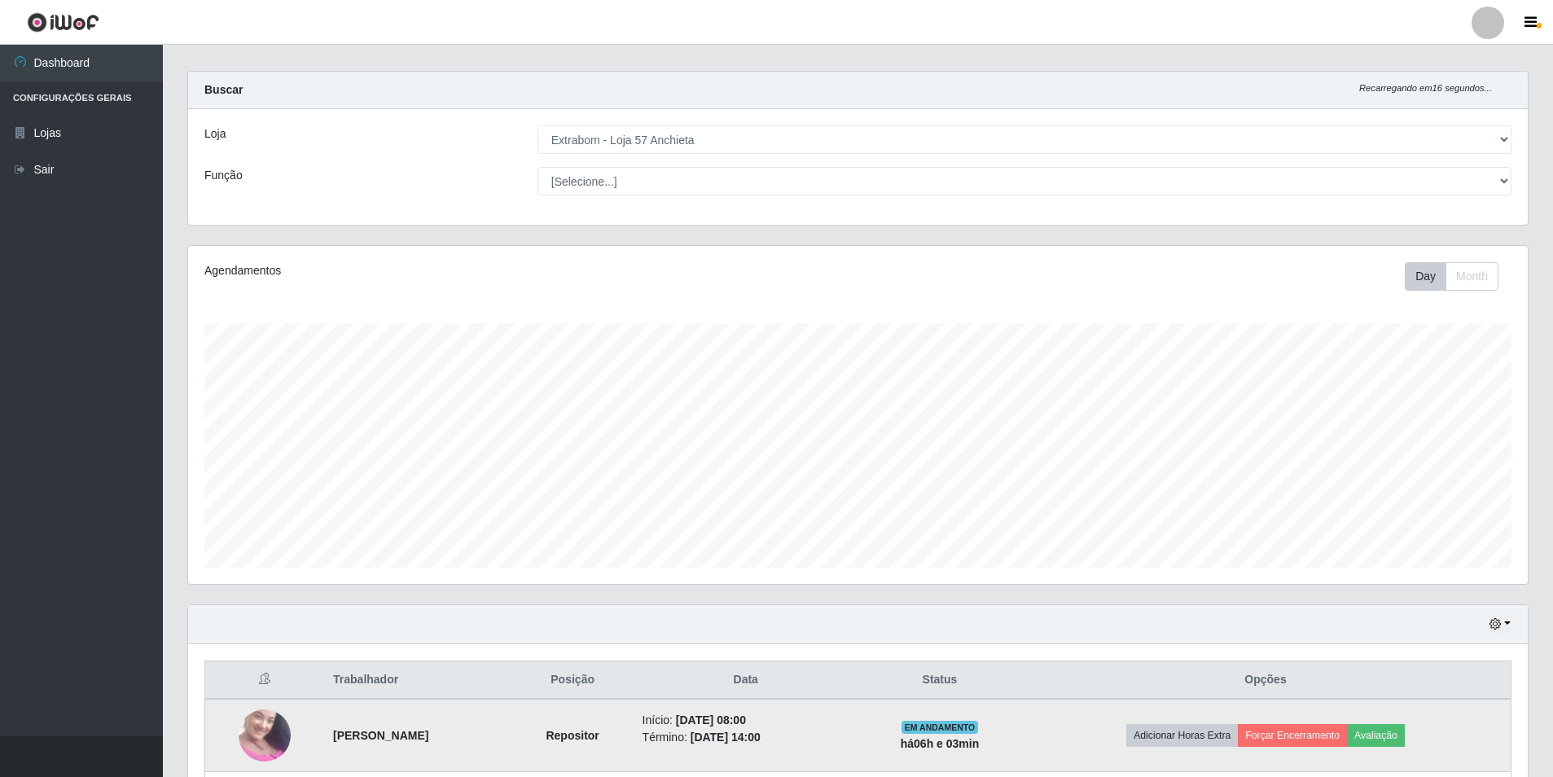
scroll to position [259, 0]
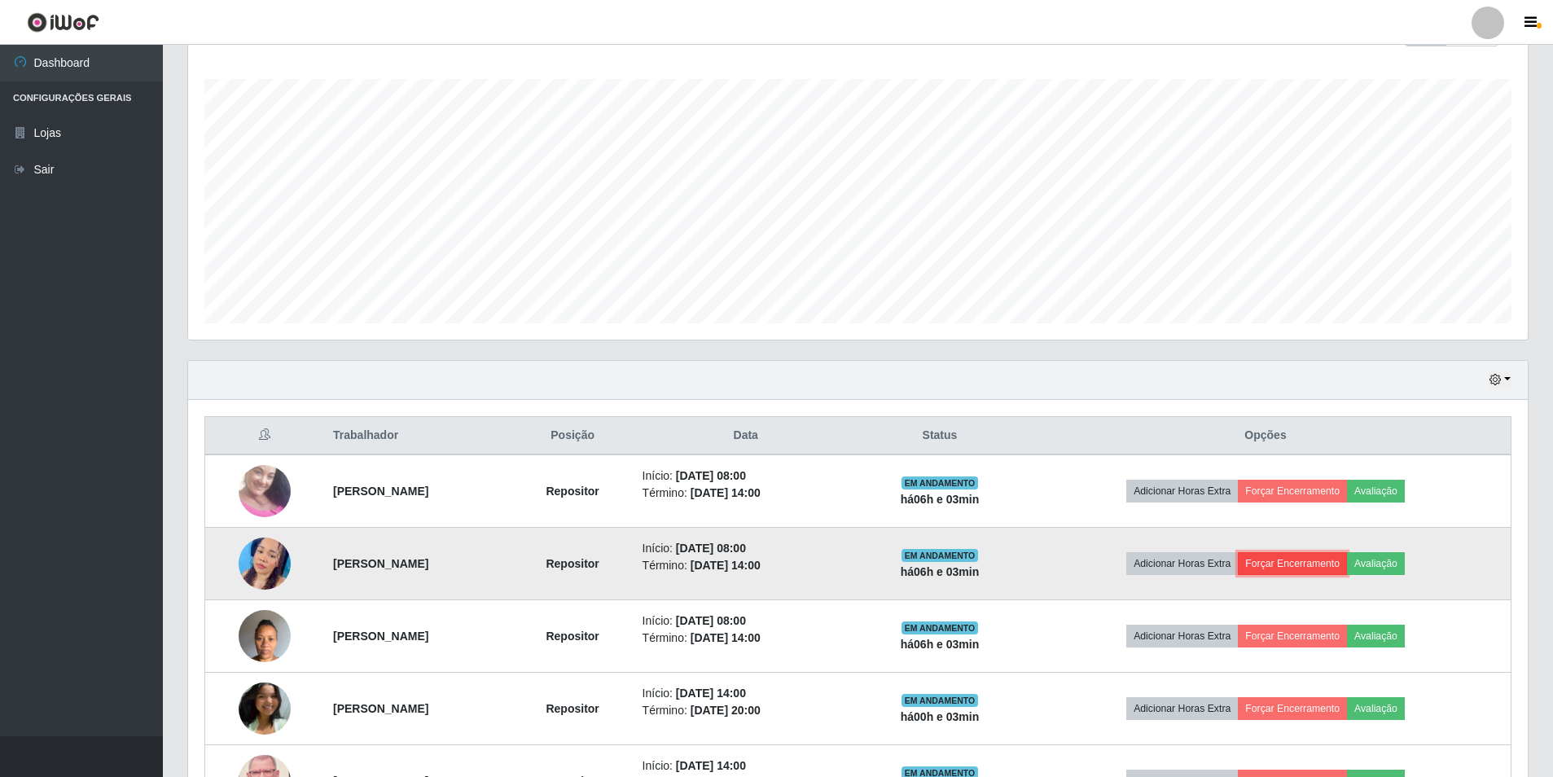
click at [1318, 558] on button "Forçar Encerramento" at bounding box center [1291, 563] width 109 height 23
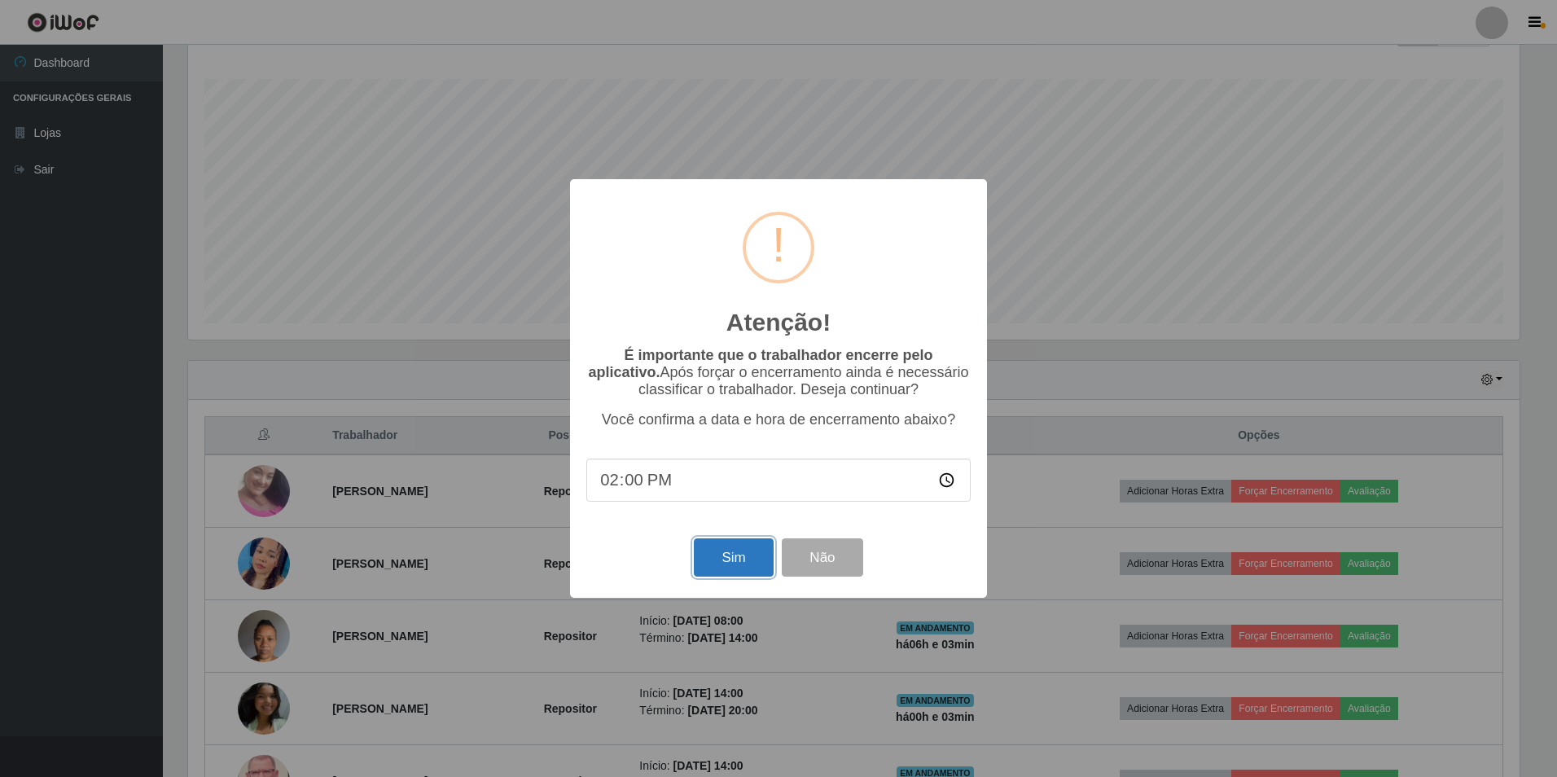
click at [729, 565] on button "Sim" at bounding box center [733, 557] width 79 height 38
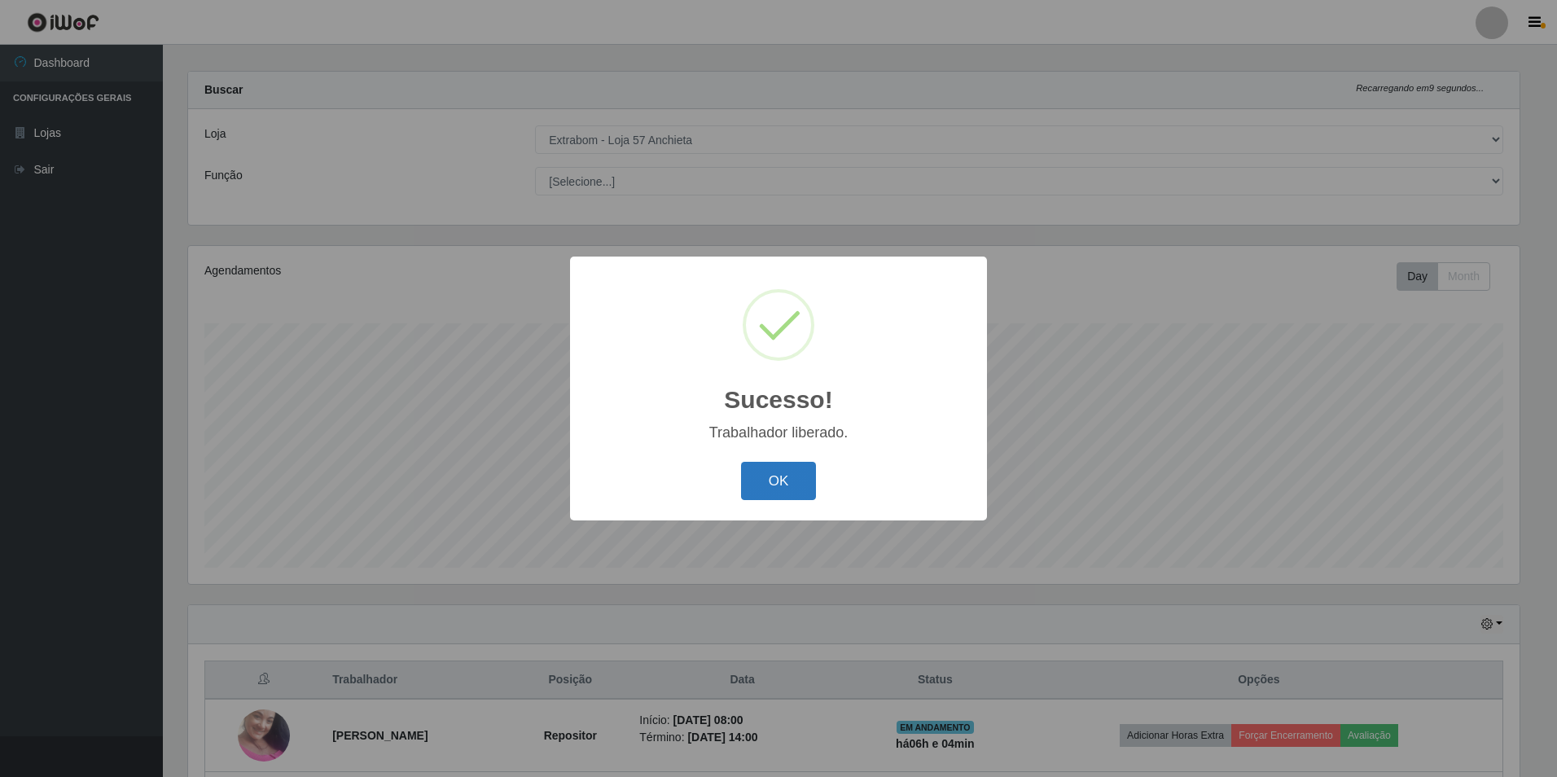
click at [773, 477] on button "OK" at bounding box center [779, 481] width 76 height 38
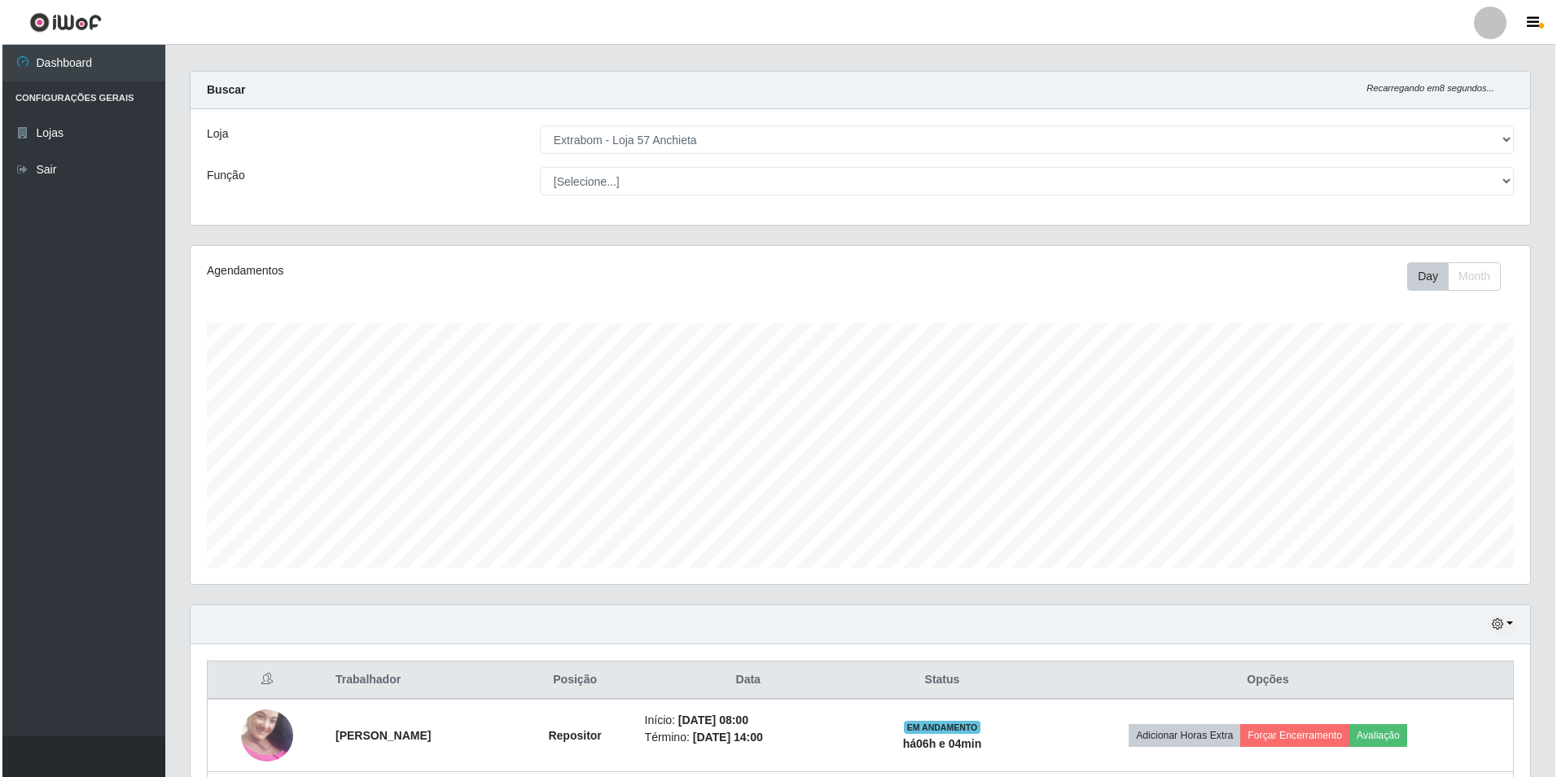
scroll to position [259, 0]
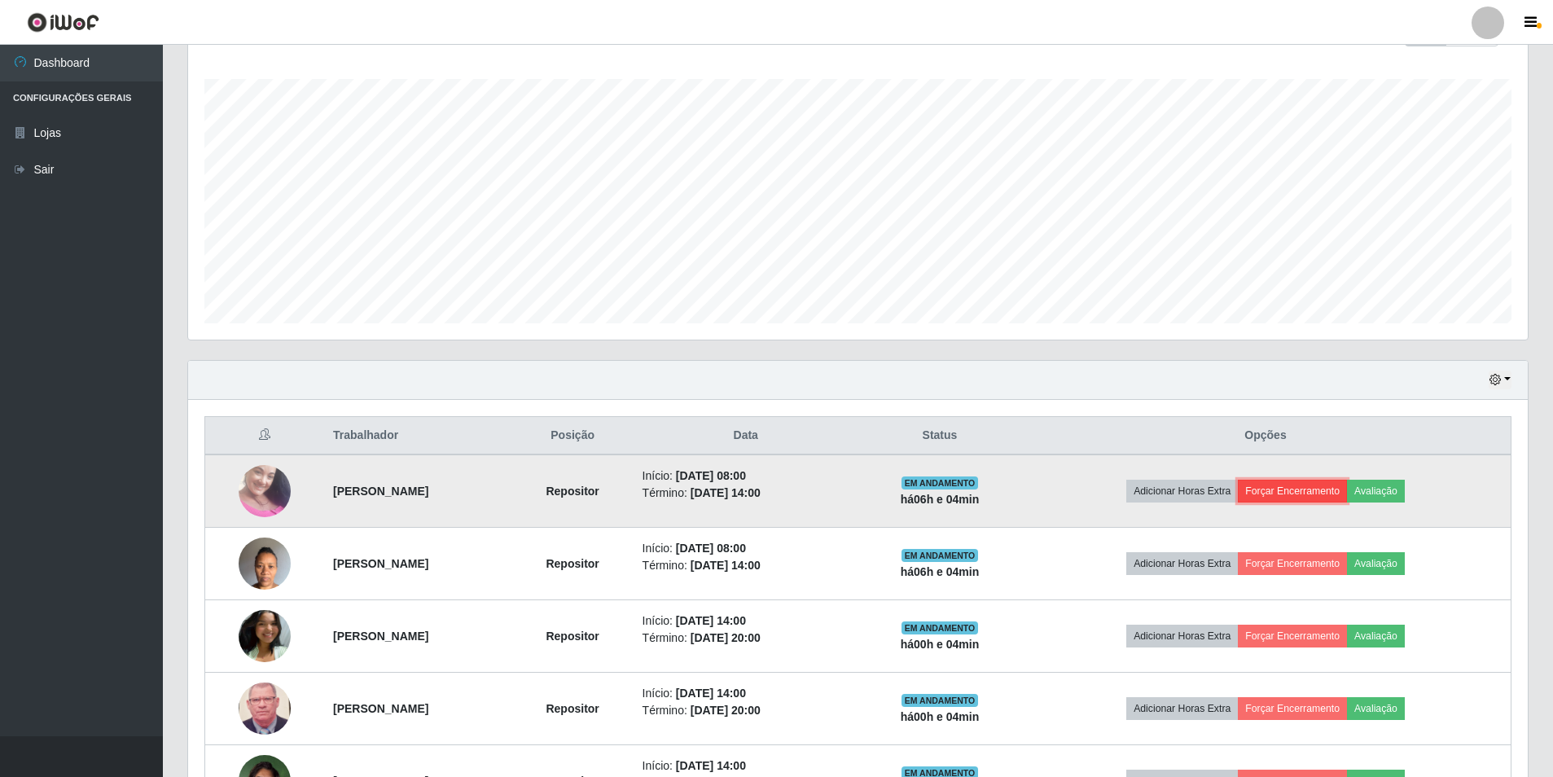
click at [1313, 492] on button "Forçar Encerramento" at bounding box center [1291, 491] width 109 height 23
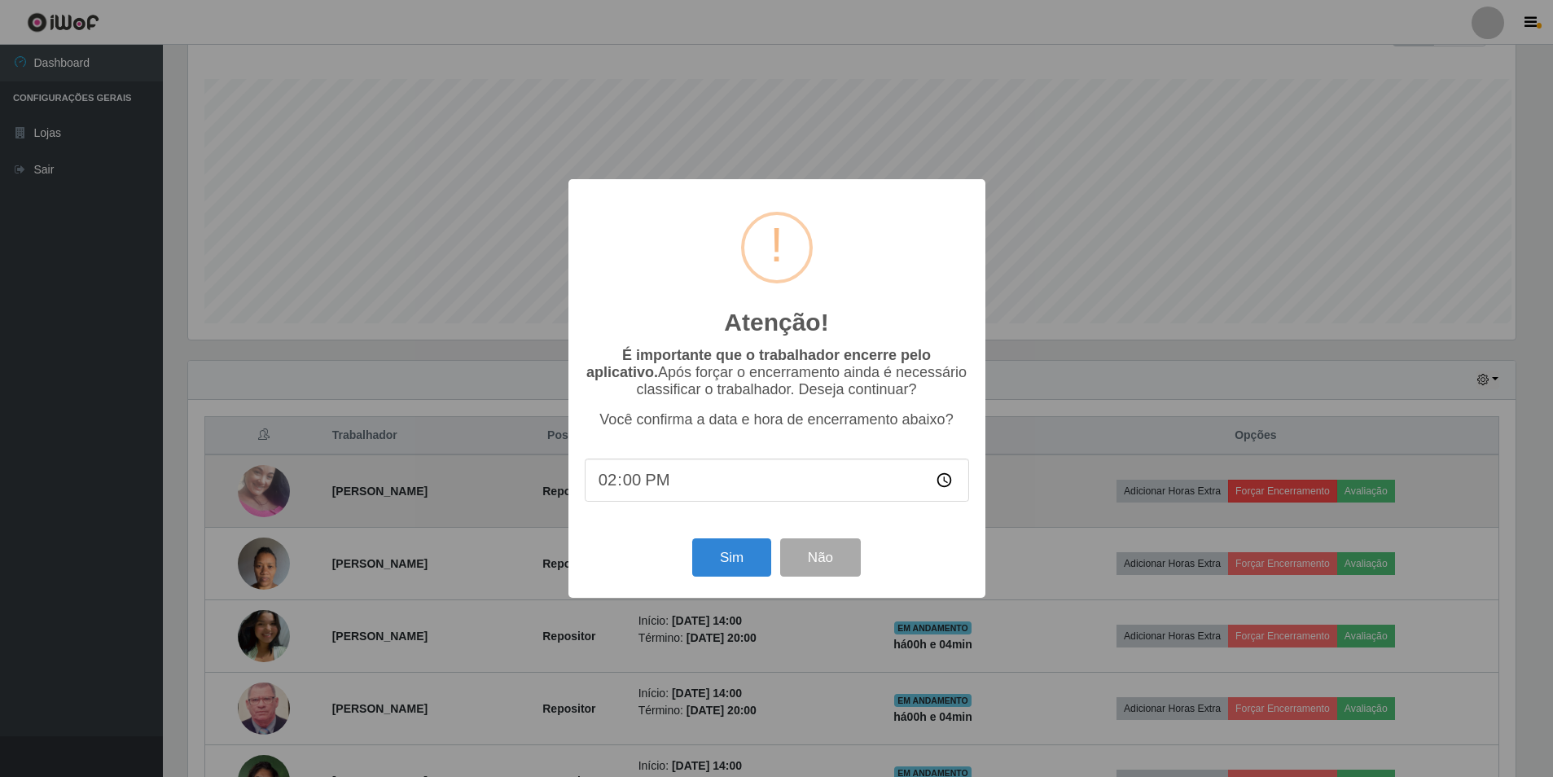
scroll to position [338, 1331]
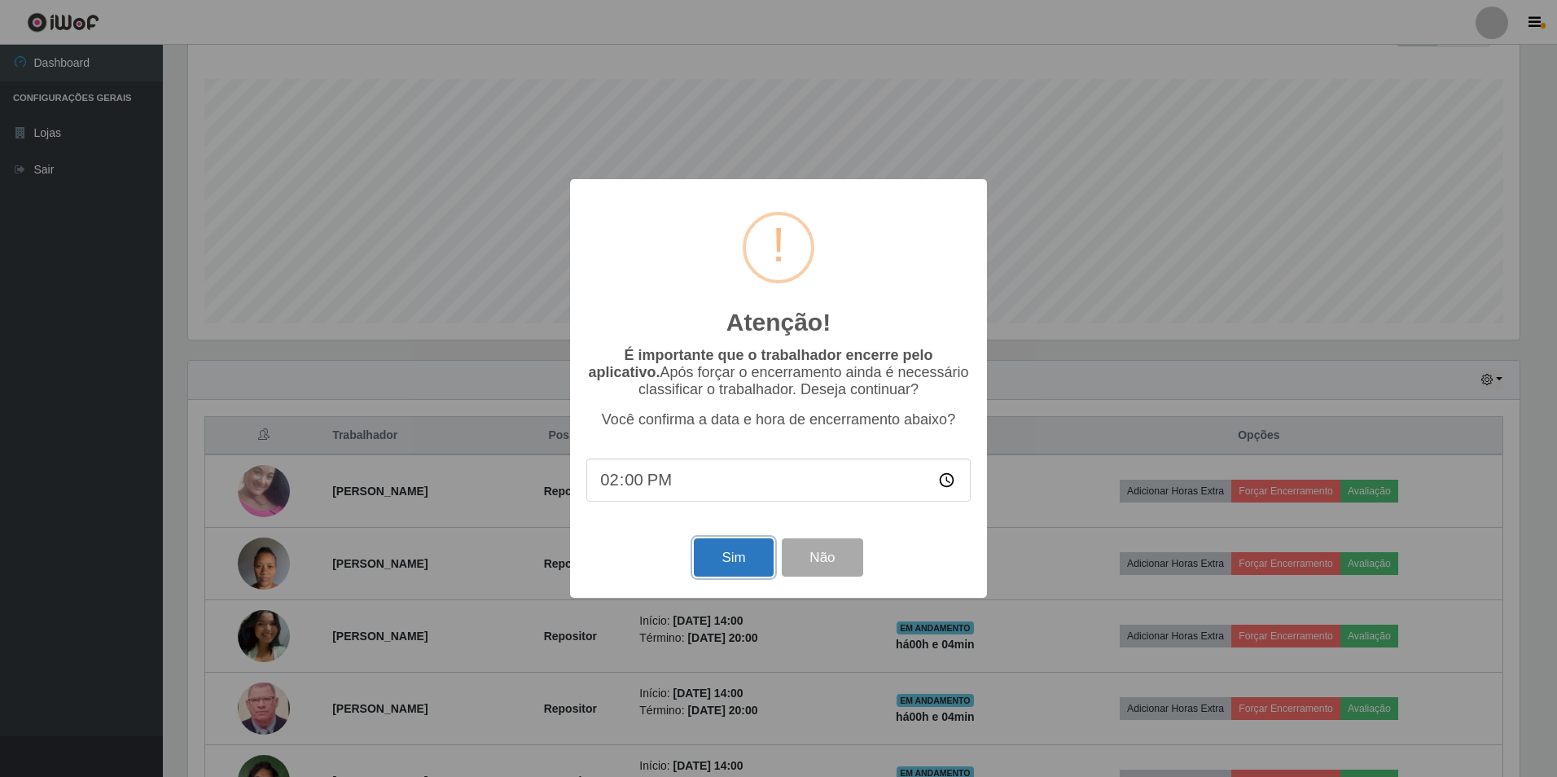
click at [701, 566] on button "Sim" at bounding box center [733, 557] width 79 height 38
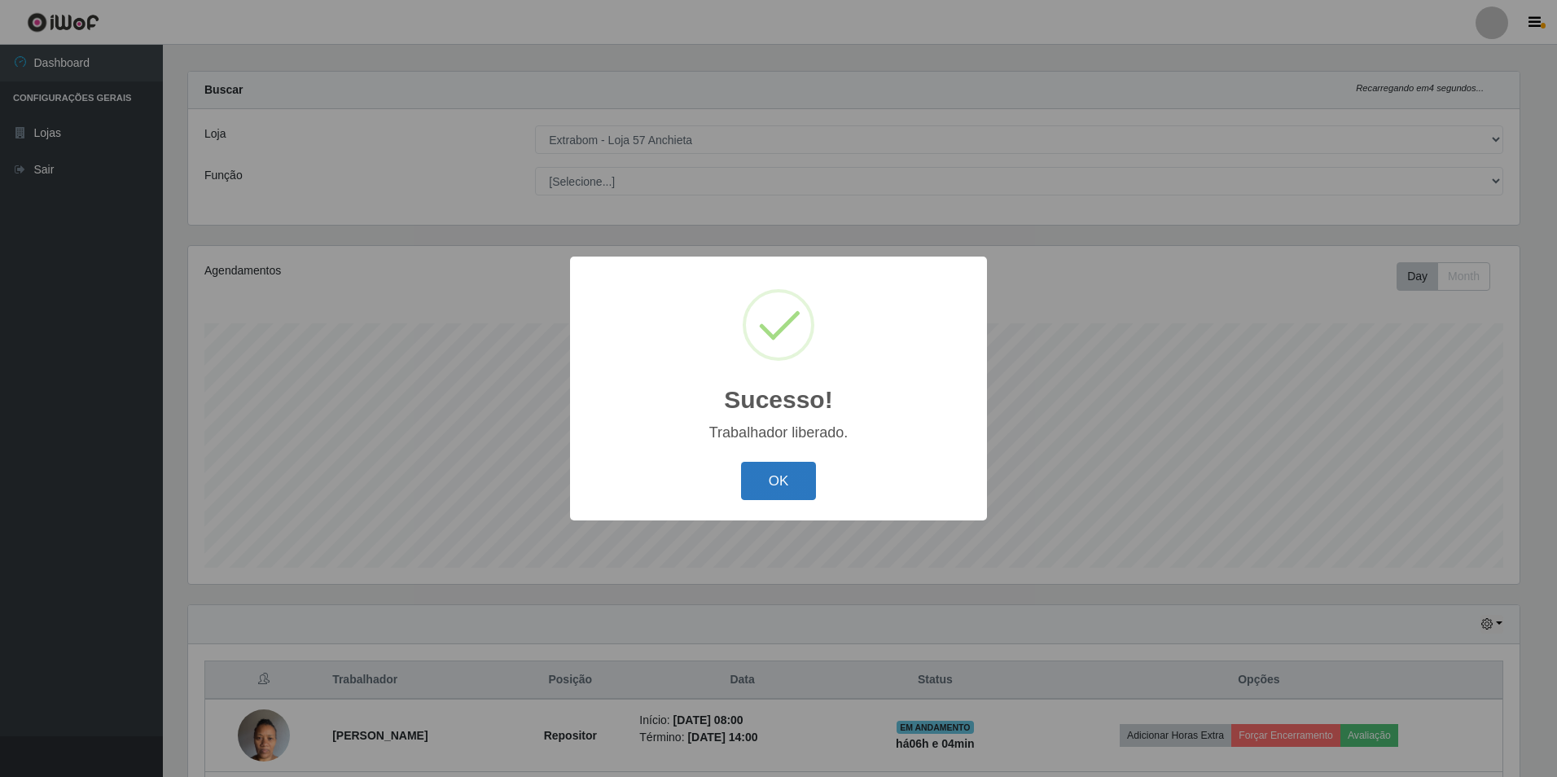
click at [797, 484] on button "OK" at bounding box center [779, 481] width 76 height 38
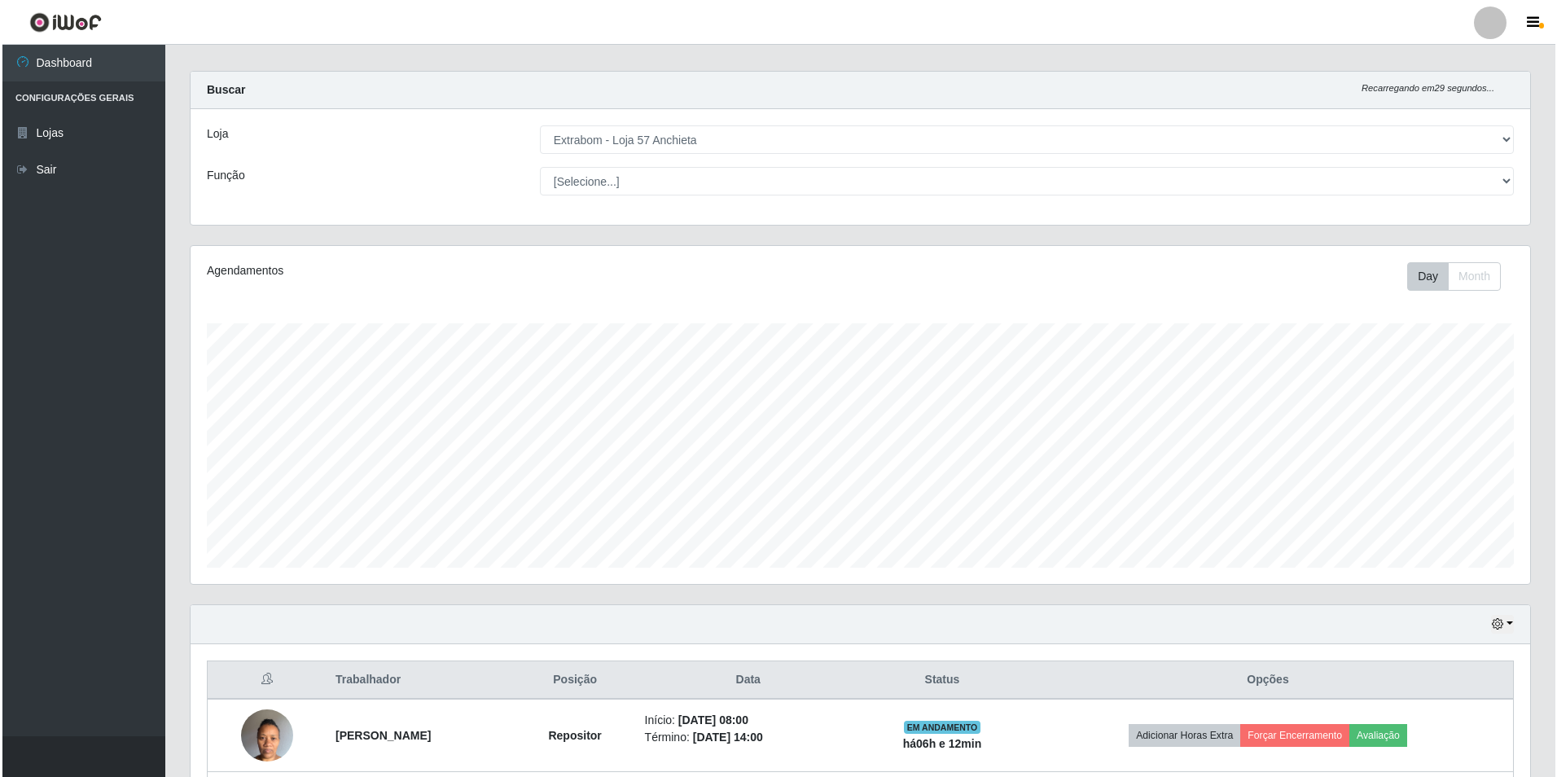
scroll to position [340, 0]
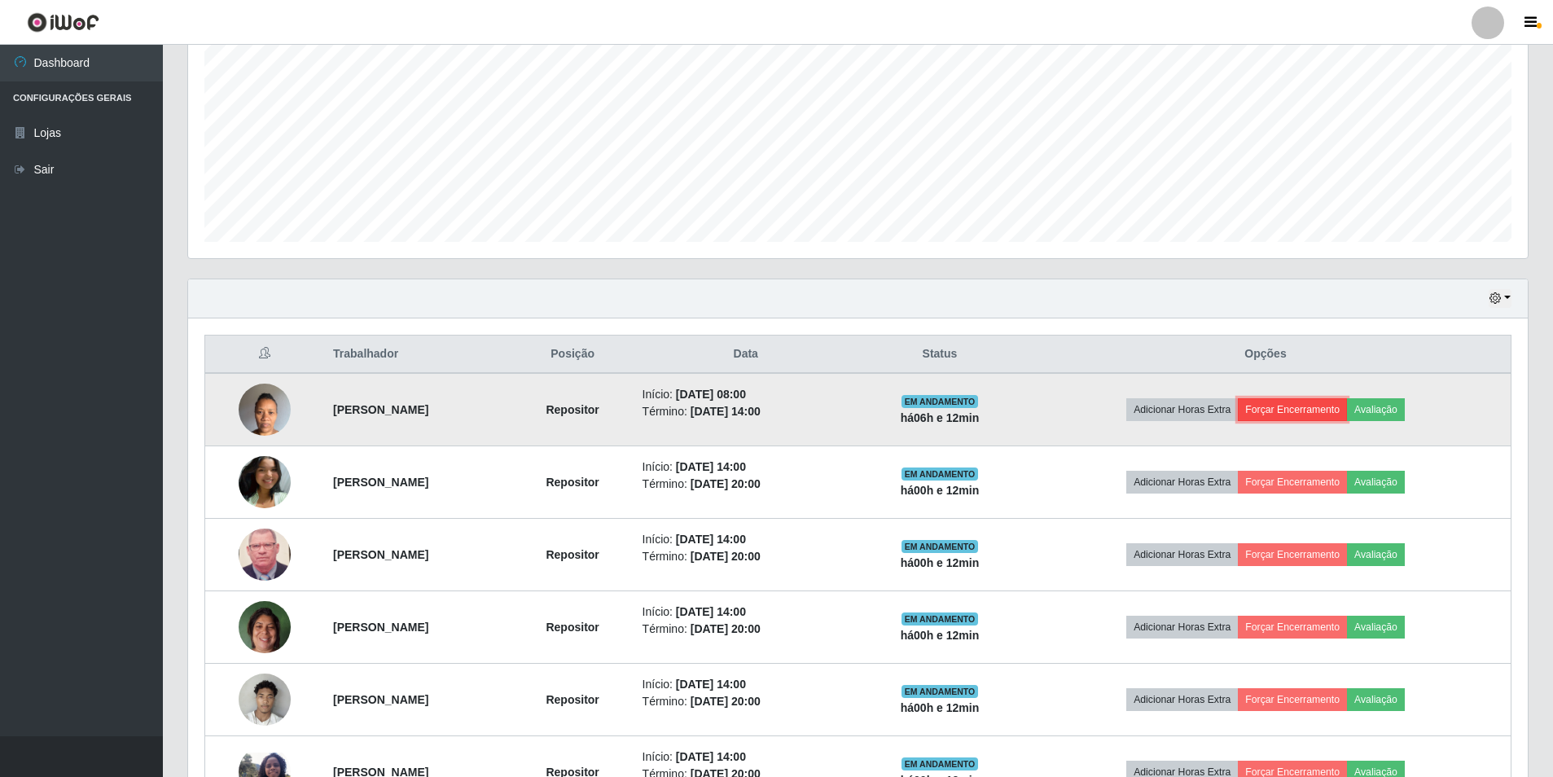
click at [1304, 409] on button "Forçar Encerramento" at bounding box center [1291, 409] width 109 height 23
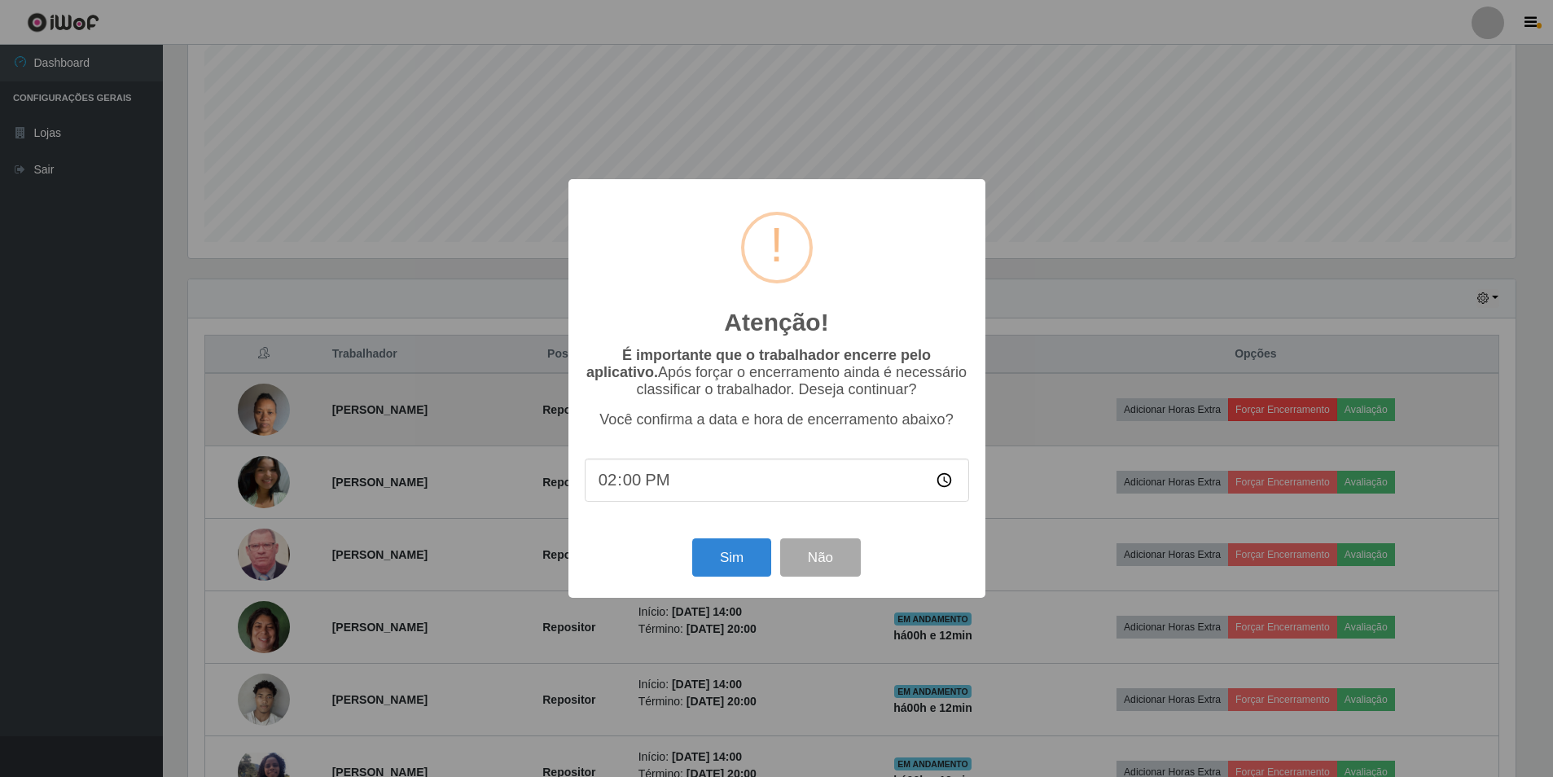
scroll to position [338, 1331]
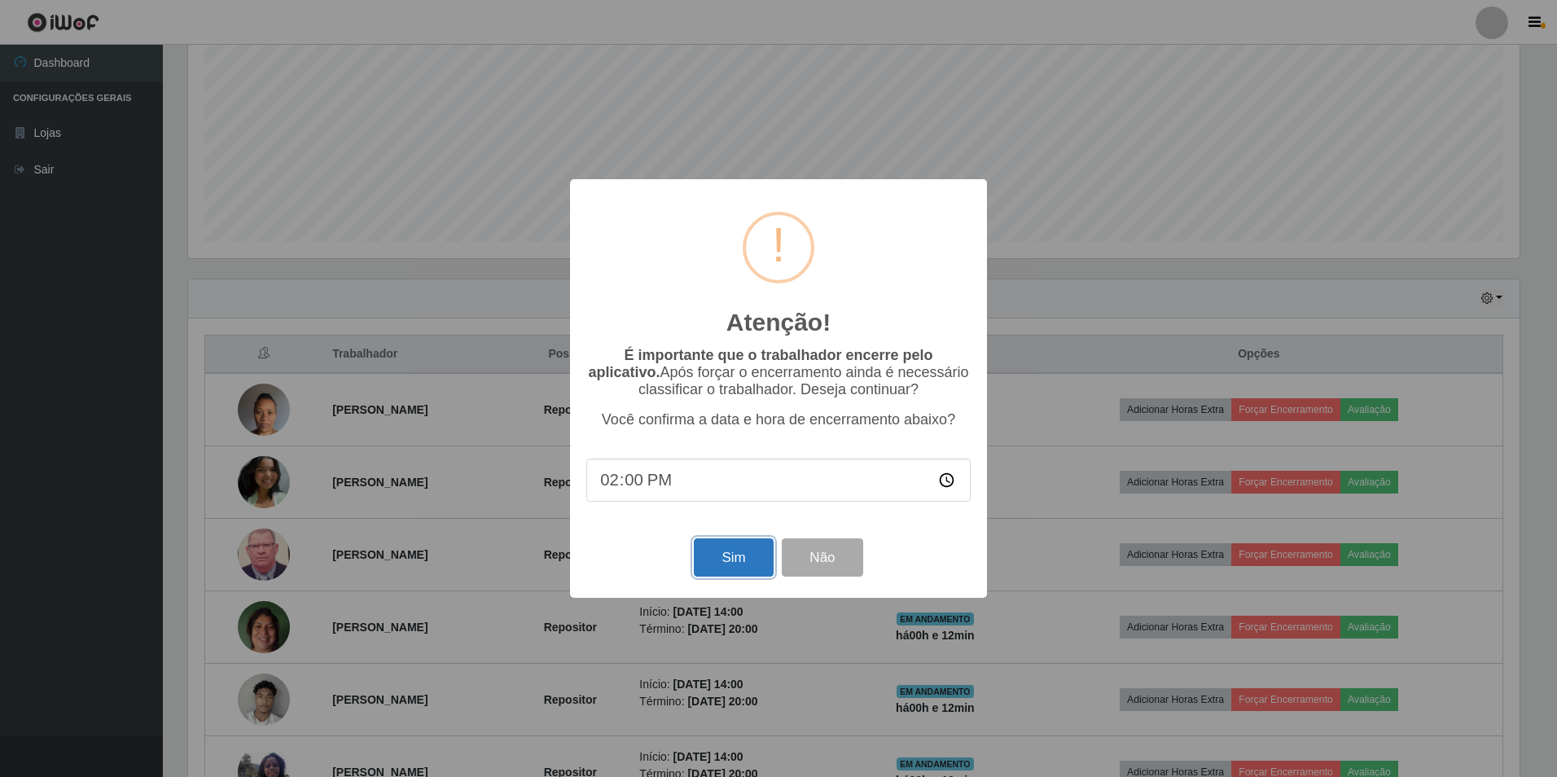
click at [742, 550] on button "Sim" at bounding box center [733, 557] width 79 height 38
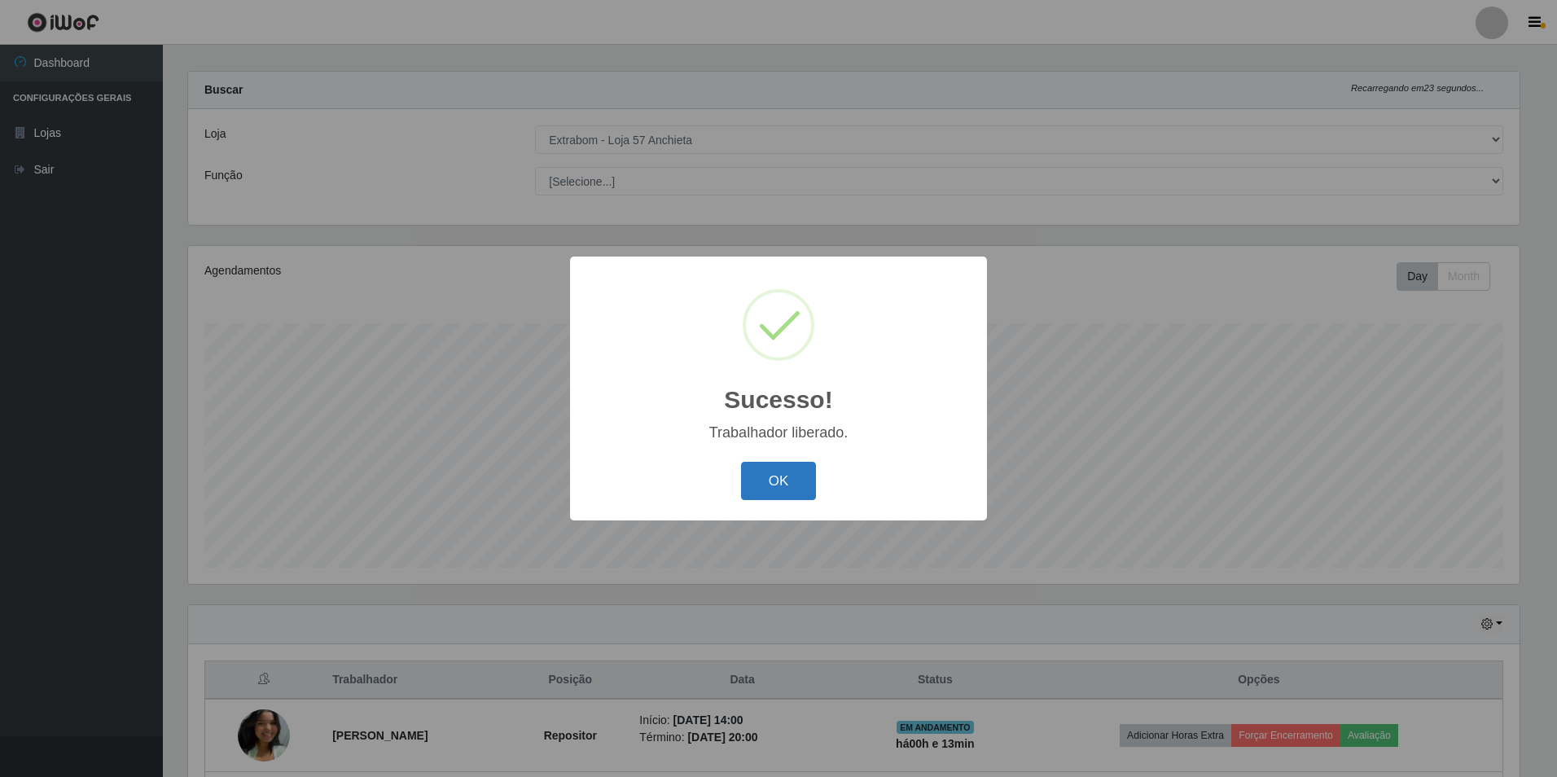
click at [769, 487] on button "OK" at bounding box center [779, 481] width 76 height 38
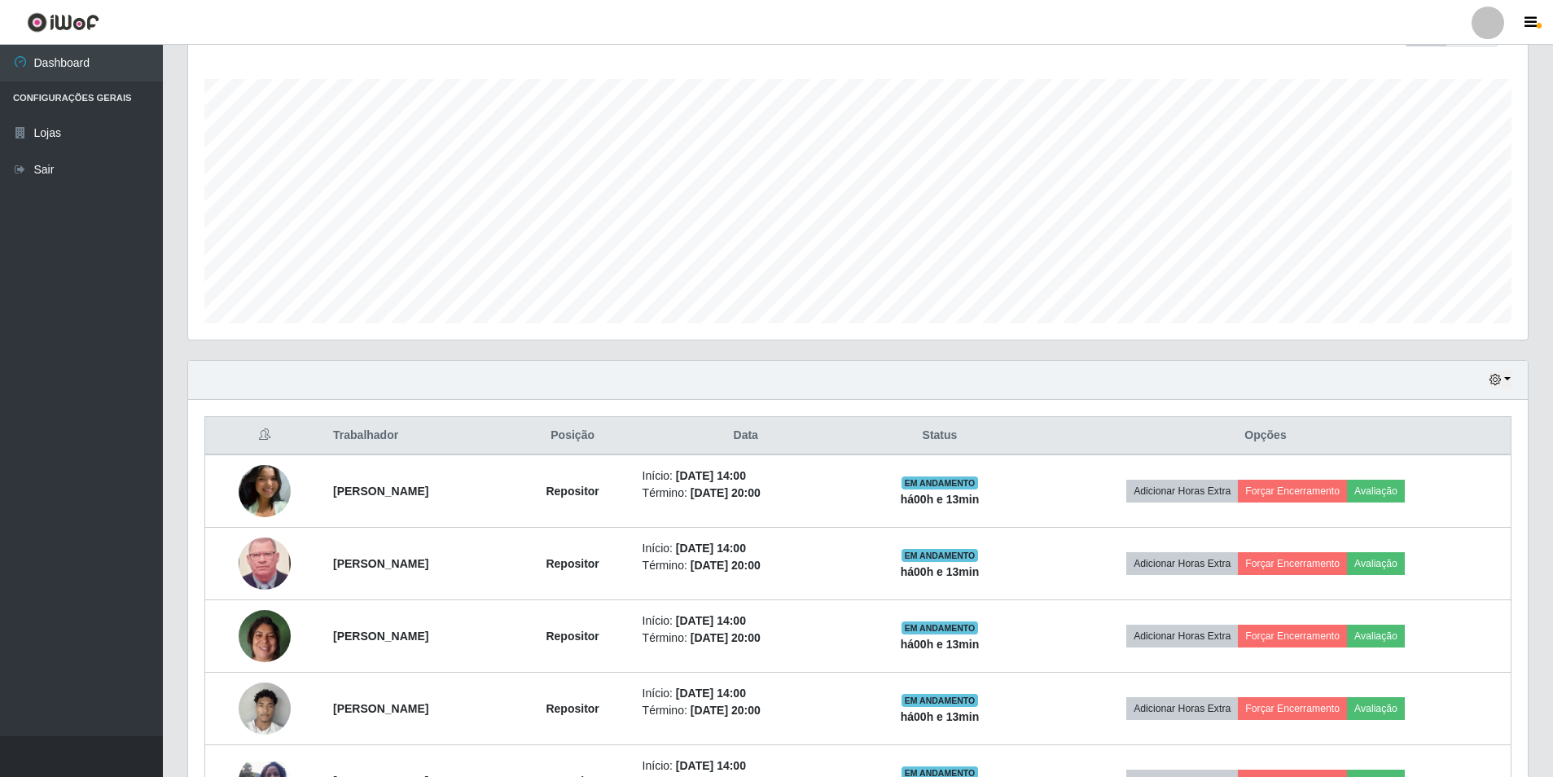
scroll to position [449, 0]
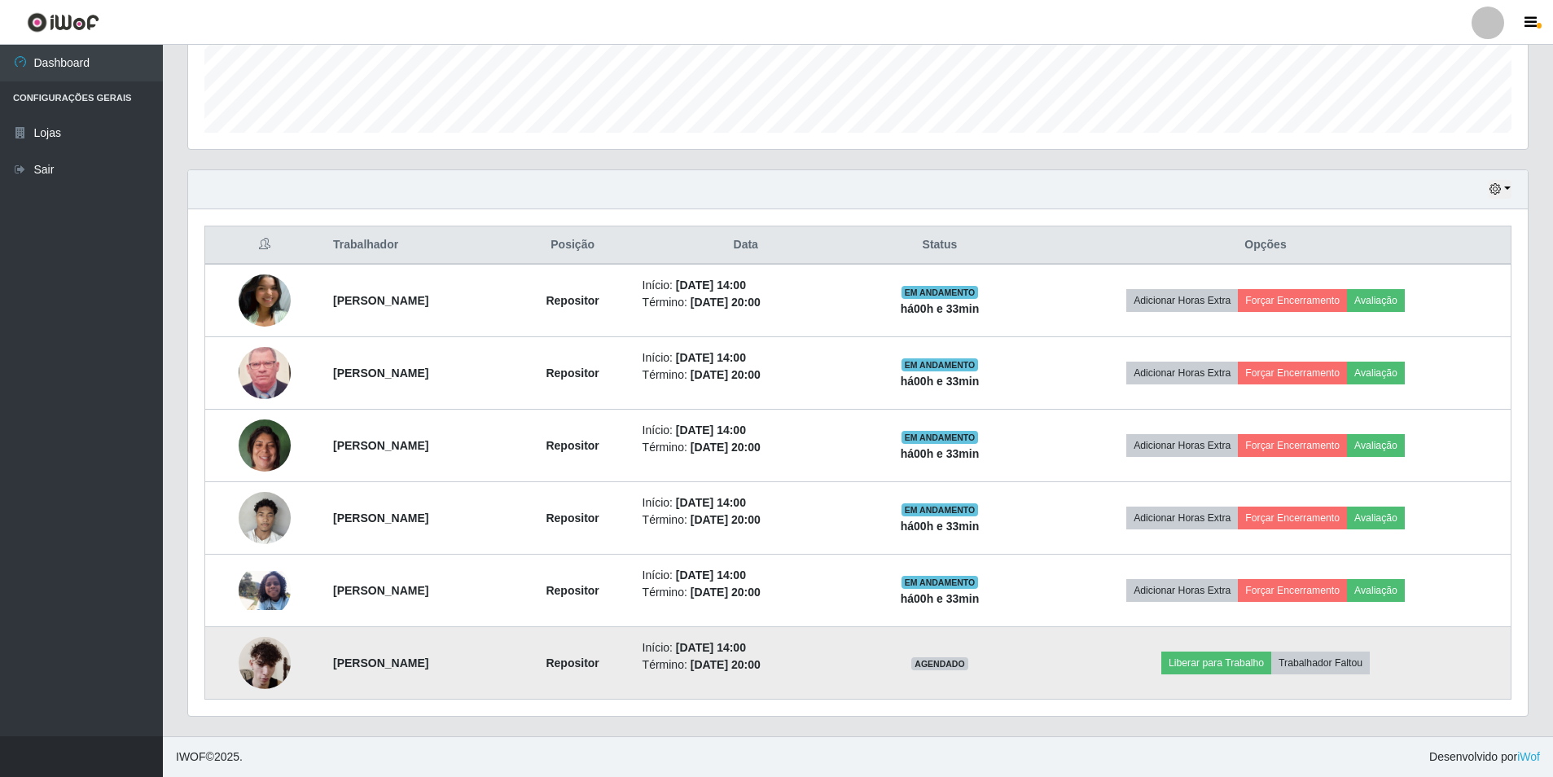
click at [261, 668] on img at bounding box center [265, 662] width 52 height 69
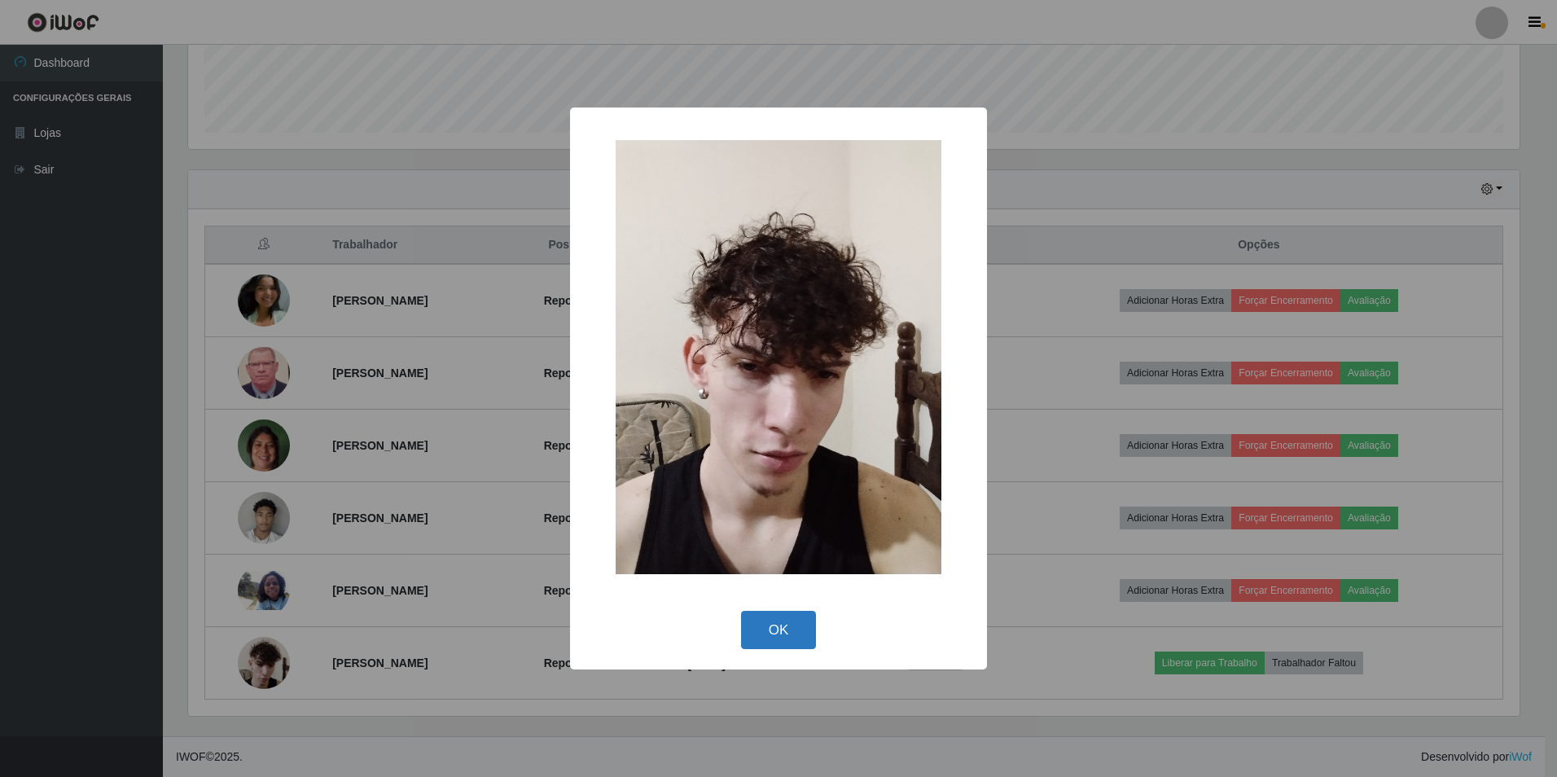
click at [773, 624] on button "OK" at bounding box center [779, 630] width 76 height 38
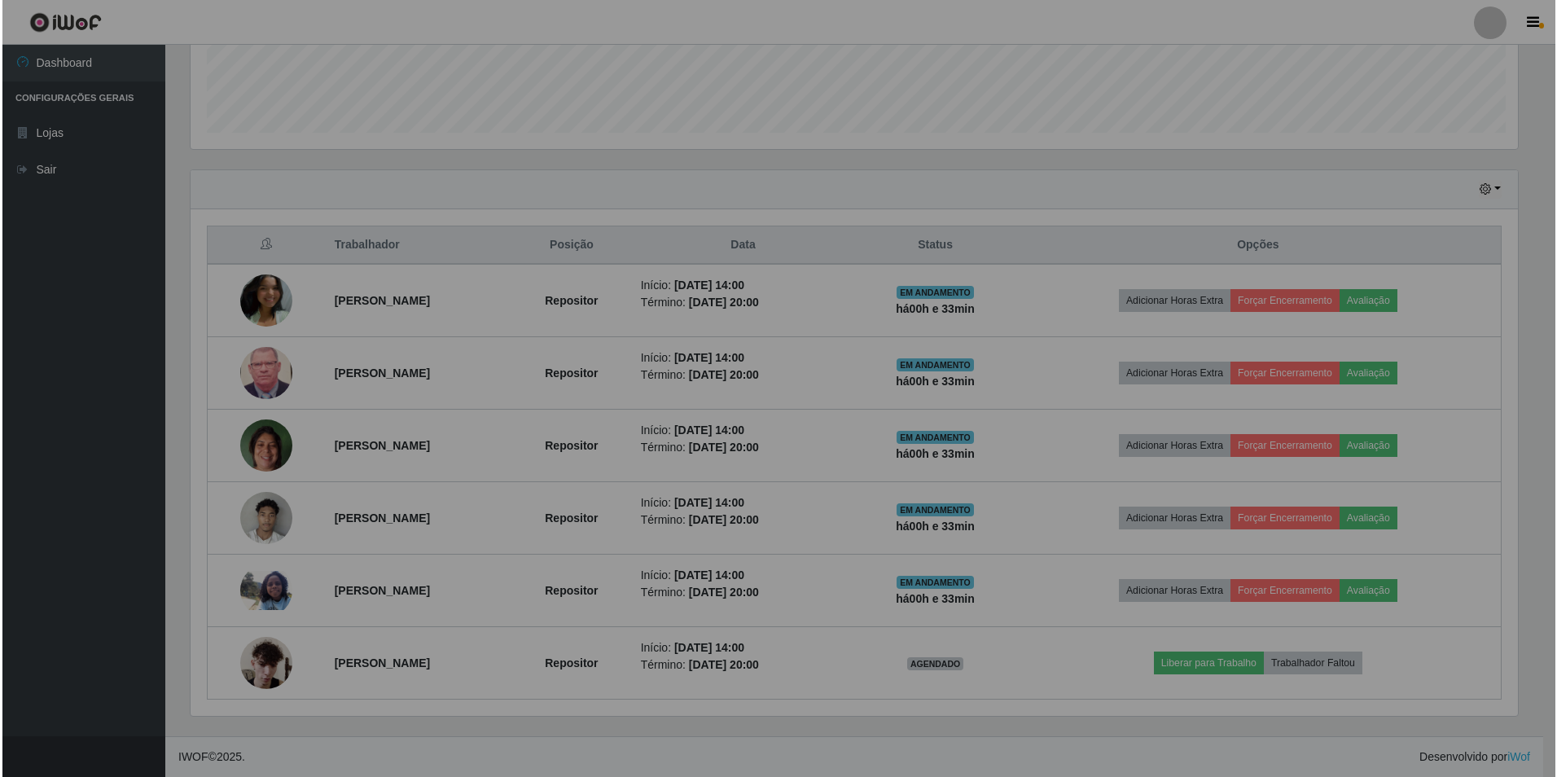
scroll to position [338, 1339]
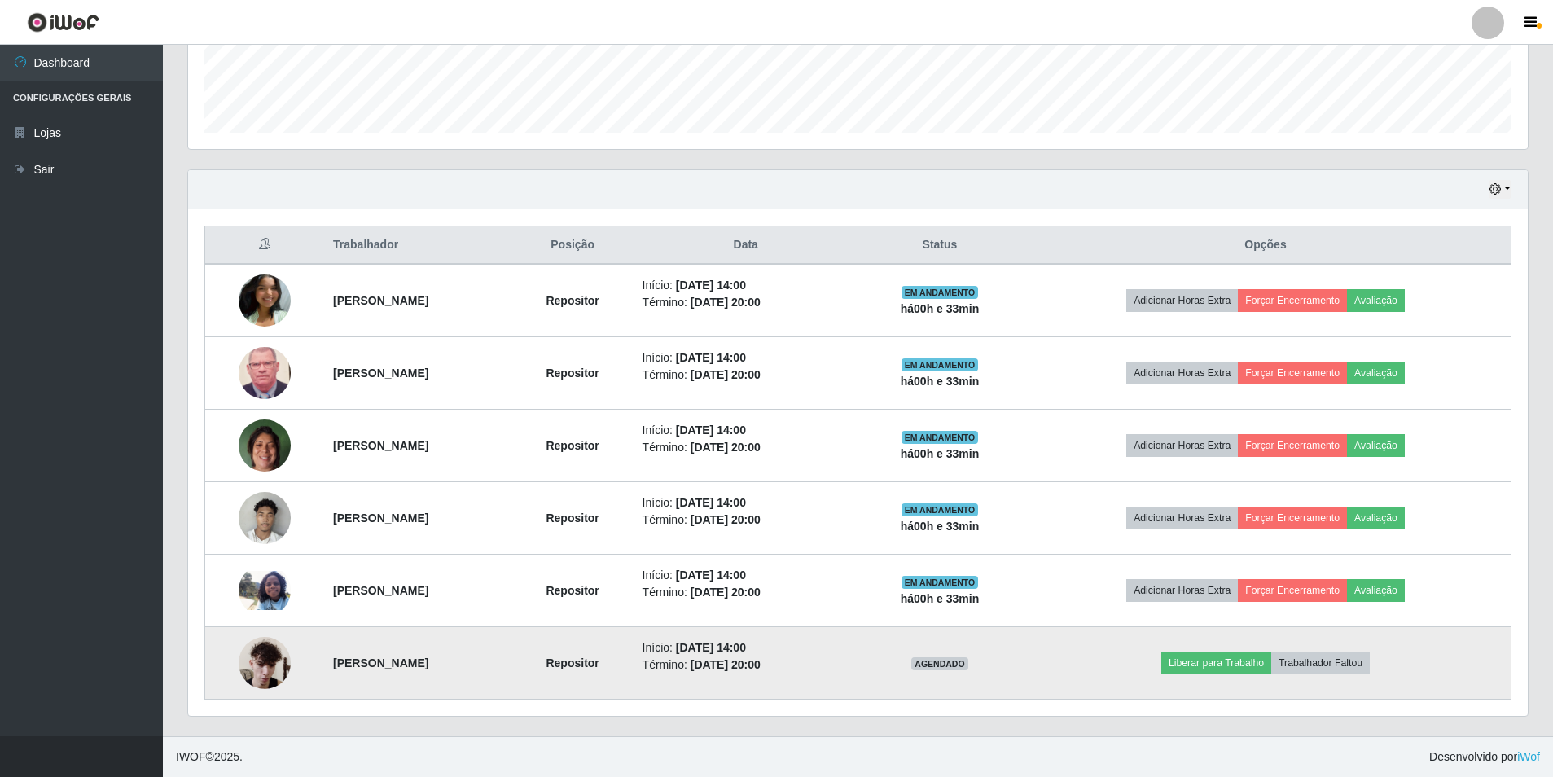
click at [1357, 677] on td "Liberar para Trabalho Trabalhador Faltou" at bounding box center [1265, 663] width 490 height 72
click at [1349, 666] on button "Trabalhador Faltou" at bounding box center [1320, 662] width 99 height 23
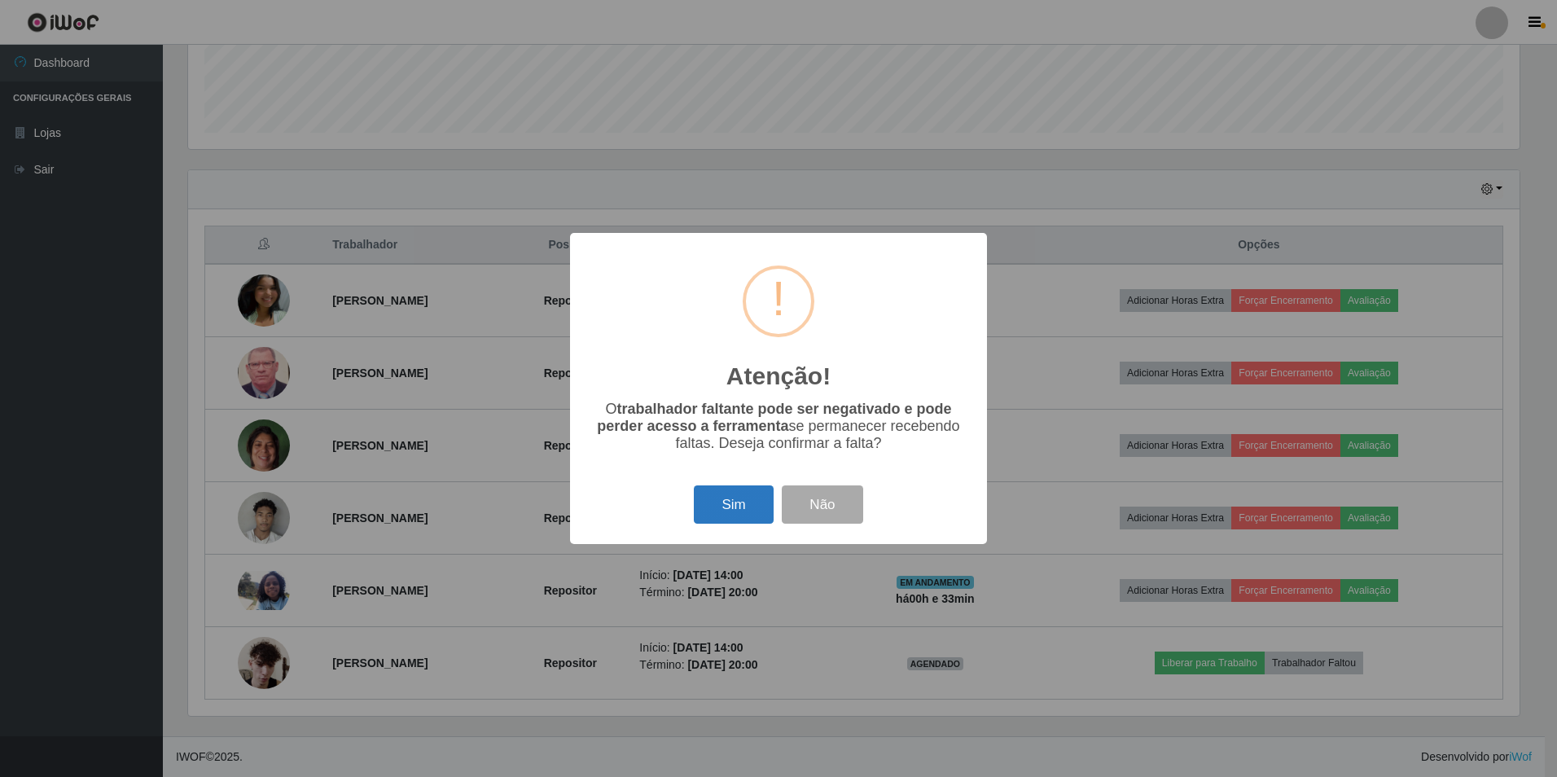
click at [752, 501] on button "Sim" at bounding box center [733, 504] width 79 height 38
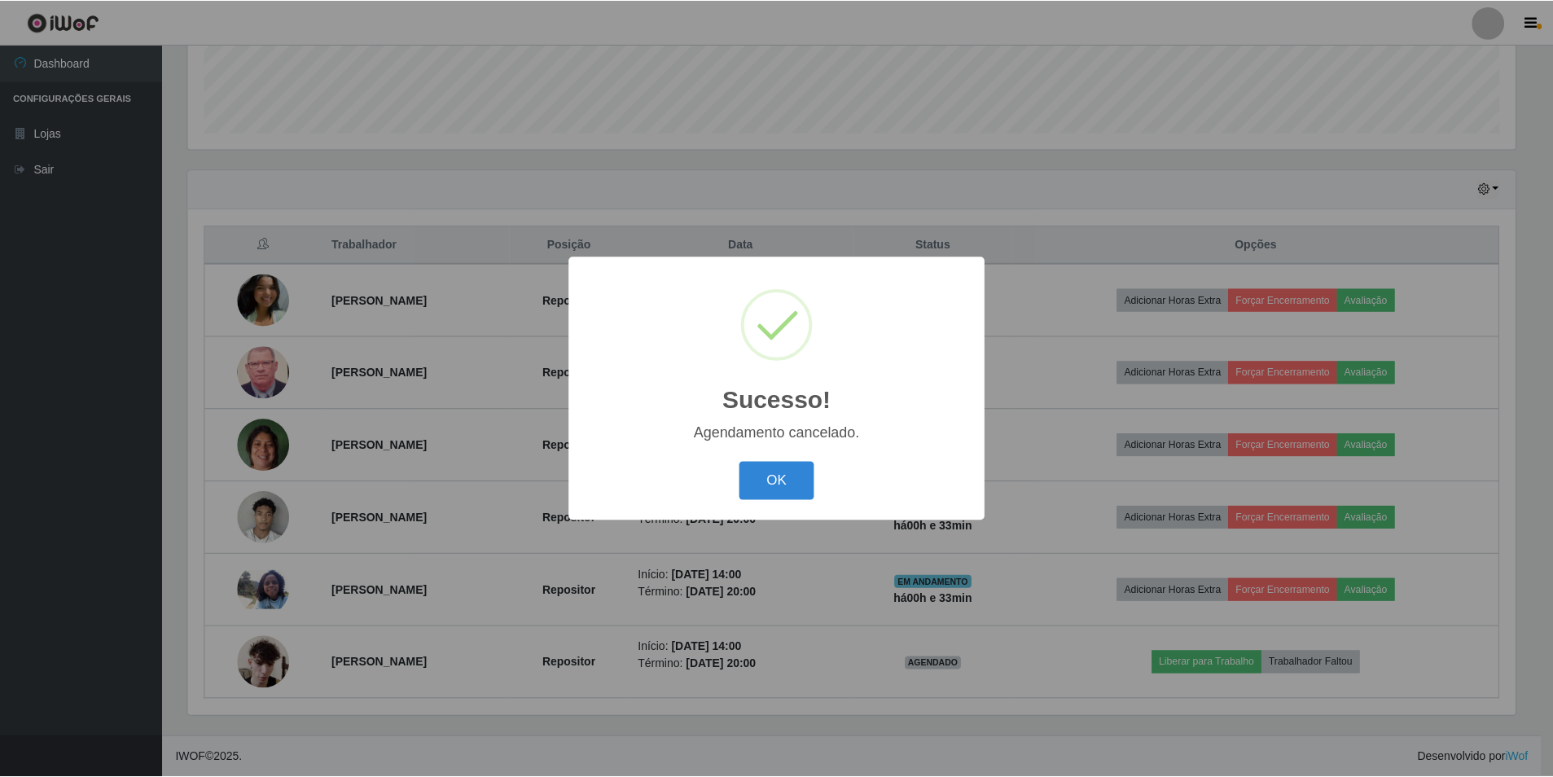
scroll to position [377, 0]
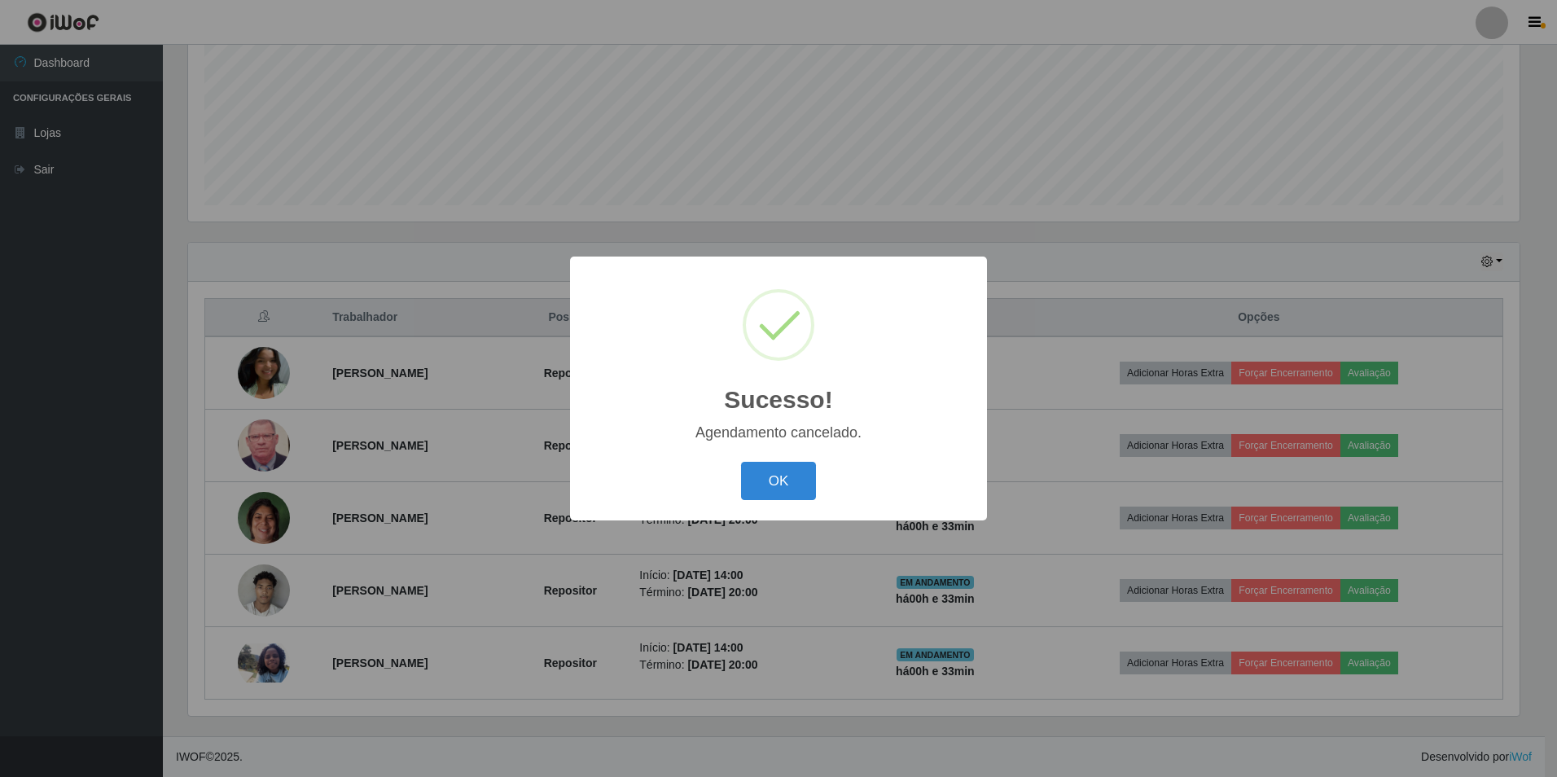
click at [752, 500] on button "OK" at bounding box center [779, 481] width 76 height 38
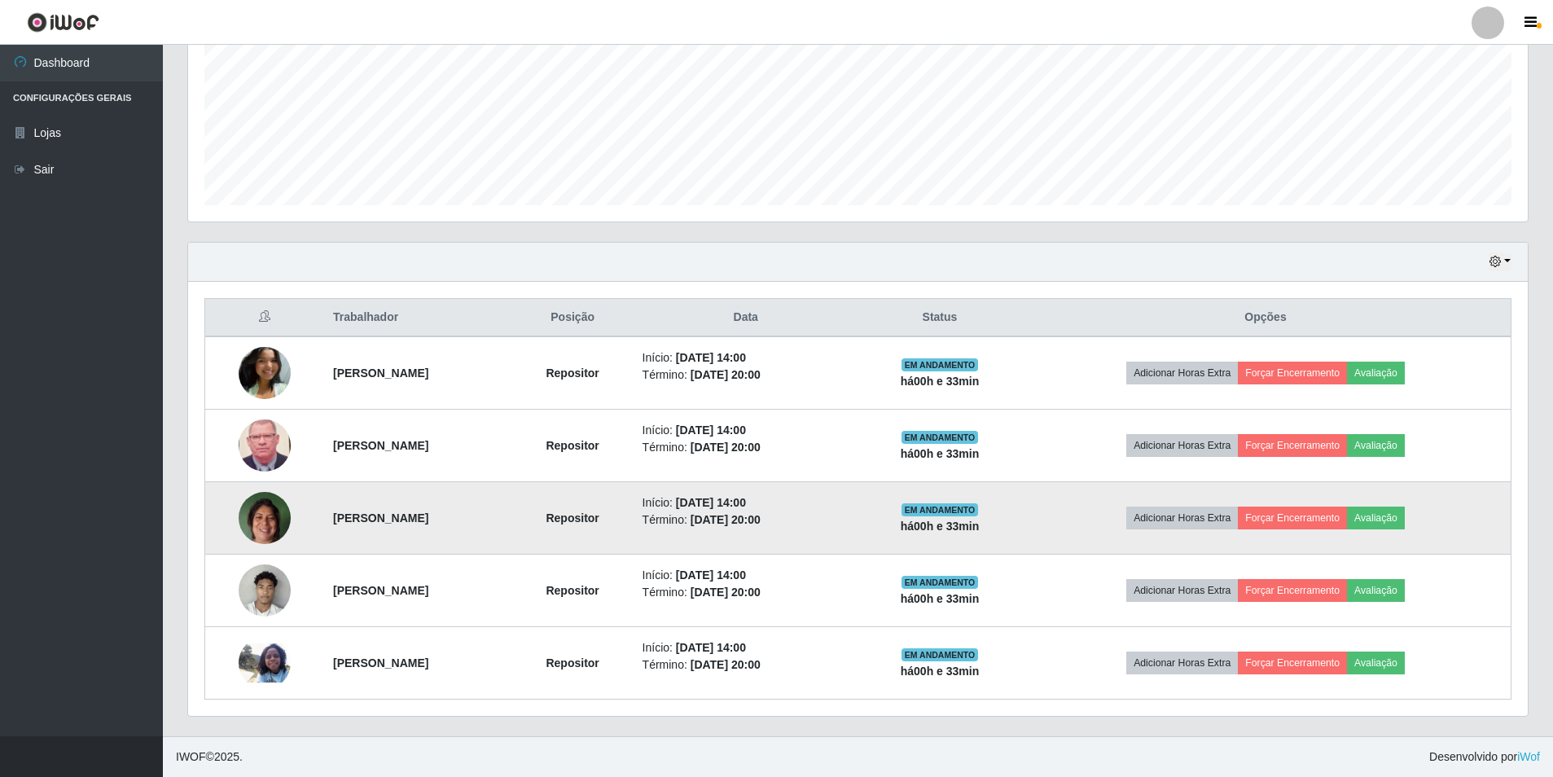
scroll to position [0, 0]
